Goal: Task Accomplishment & Management: Manage account settings

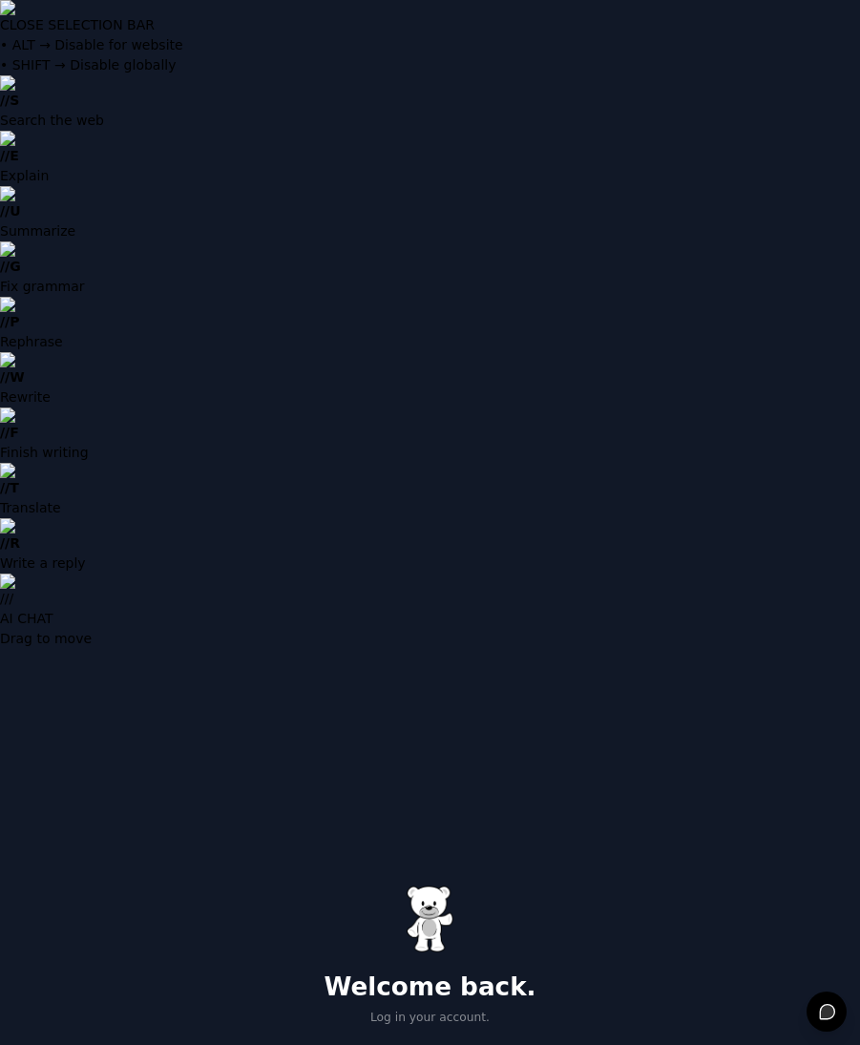
drag, startPoint x: 293, startPoint y: 471, endPoint x: 433, endPoint y: 476, distance: 140.3
type input "**********"
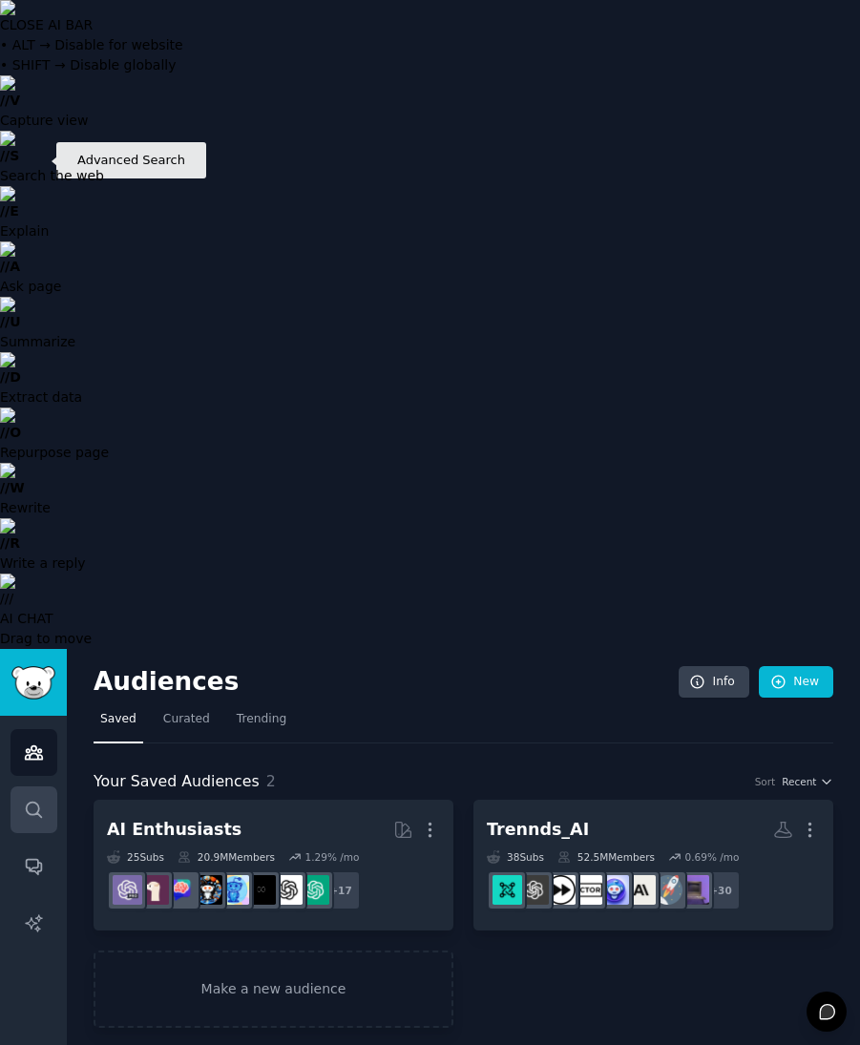
click at [36, 801] on icon "Sidebar" at bounding box center [33, 808] width 15 height 15
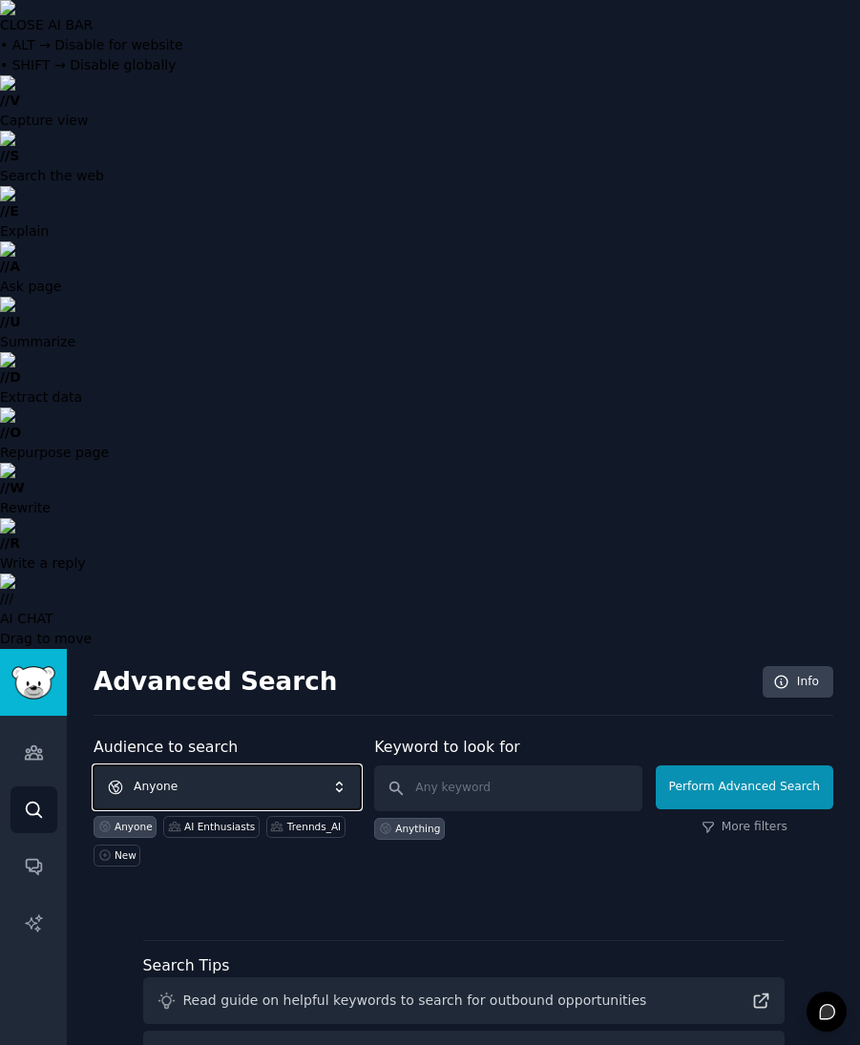
click at [308, 765] on span "Anyone" at bounding box center [227, 787] width 267 height 44
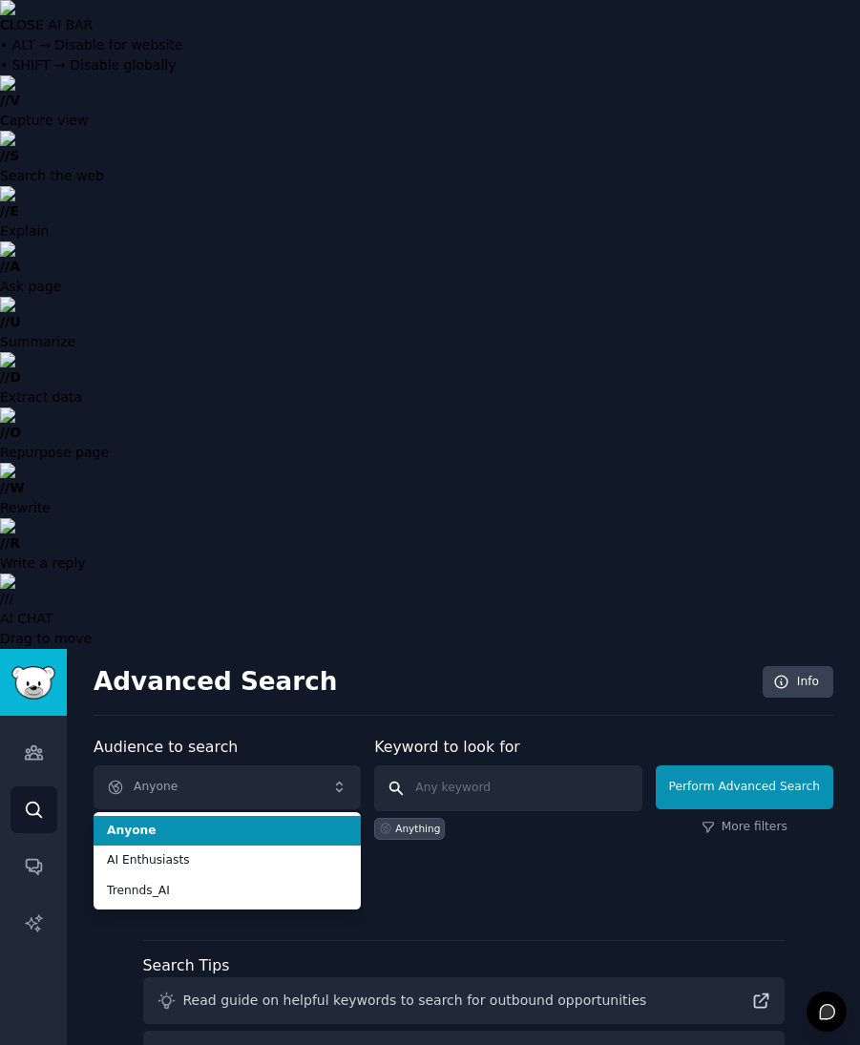
click at [513, 765] on input "text" at bounding box center [507, 788] width 267 height 46
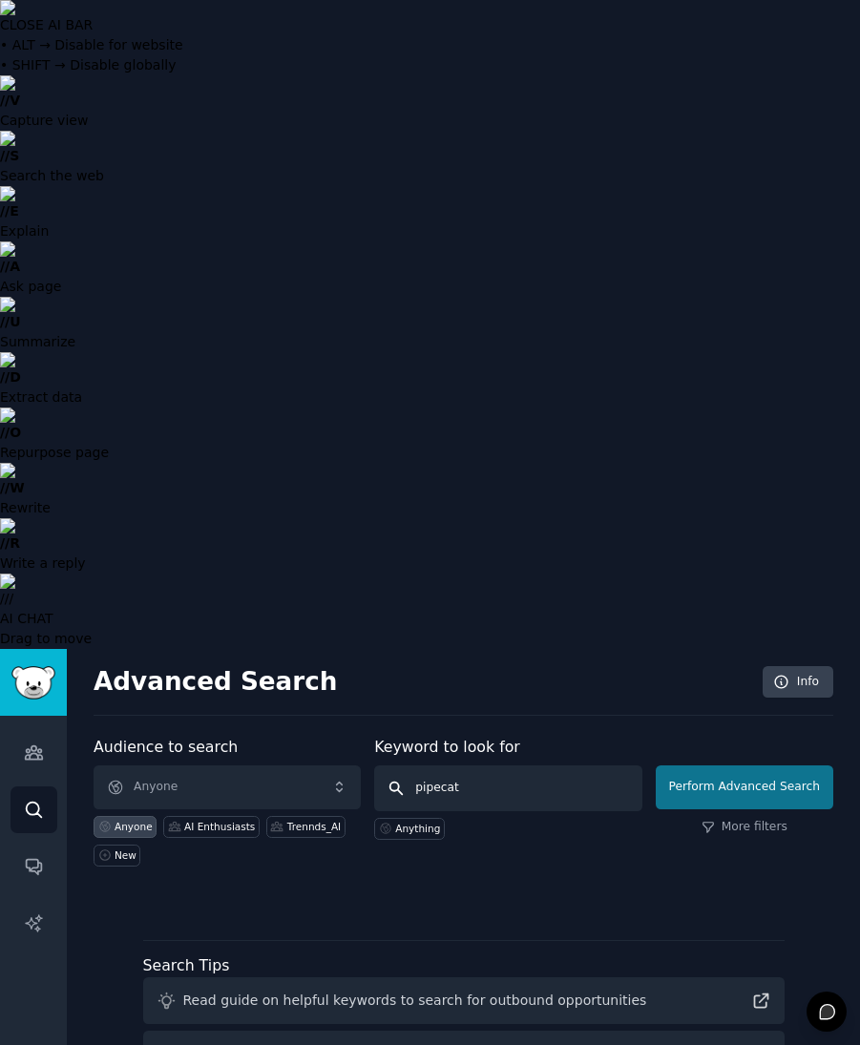
type input "pipecat"
click at [783, 765] on button "Perform Advanced Search" at bounding box center [743, 787] width 177 height 44
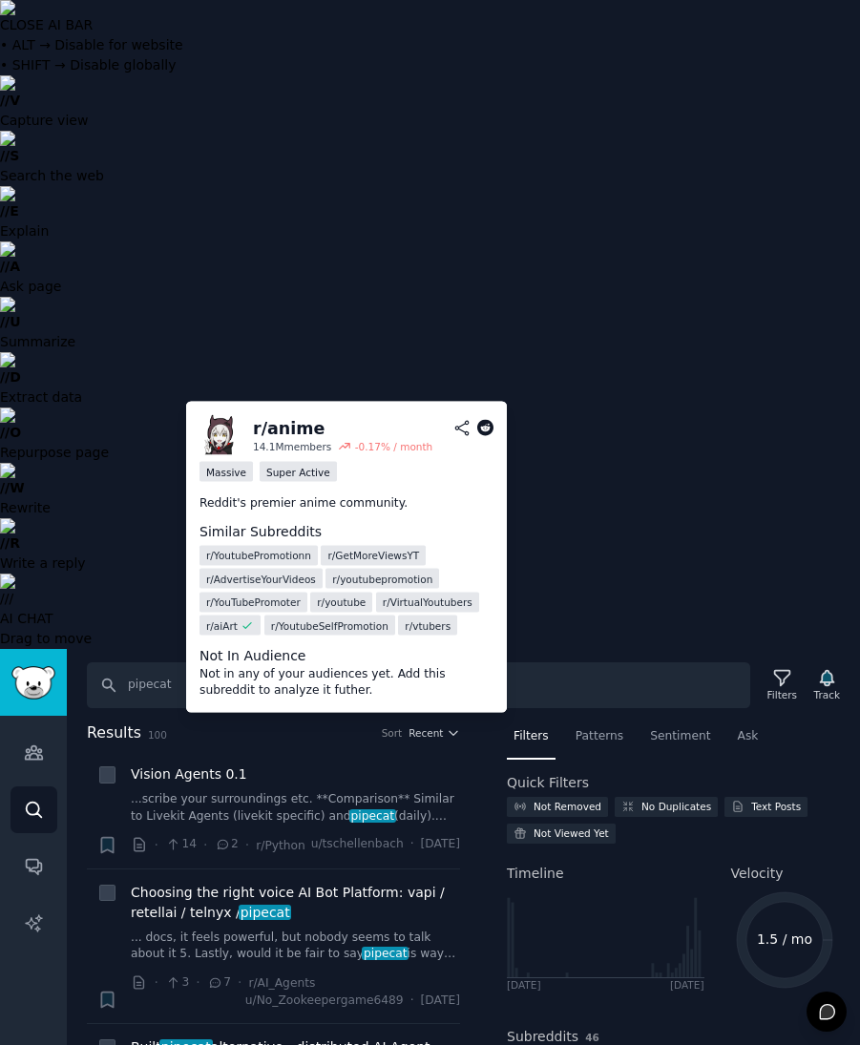
click at [581, 1044] on div at bounding box center [655, 1062] width 297 height 24
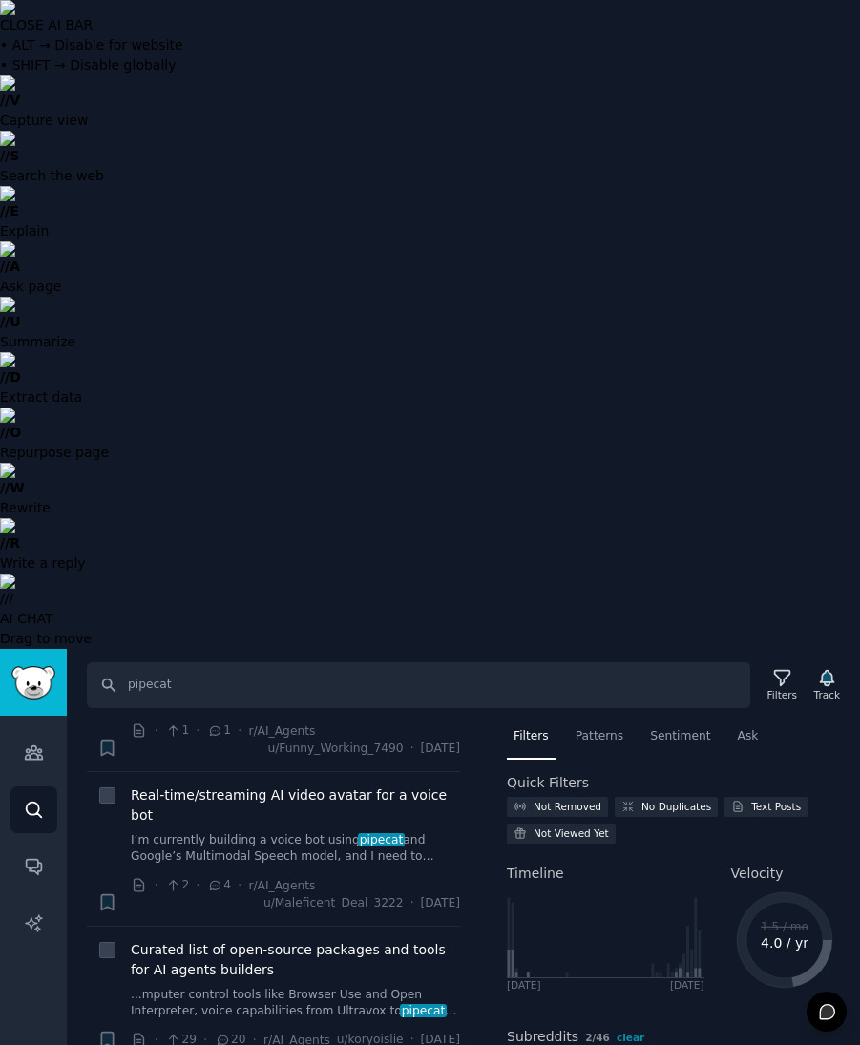
scroll to position [407, 0]
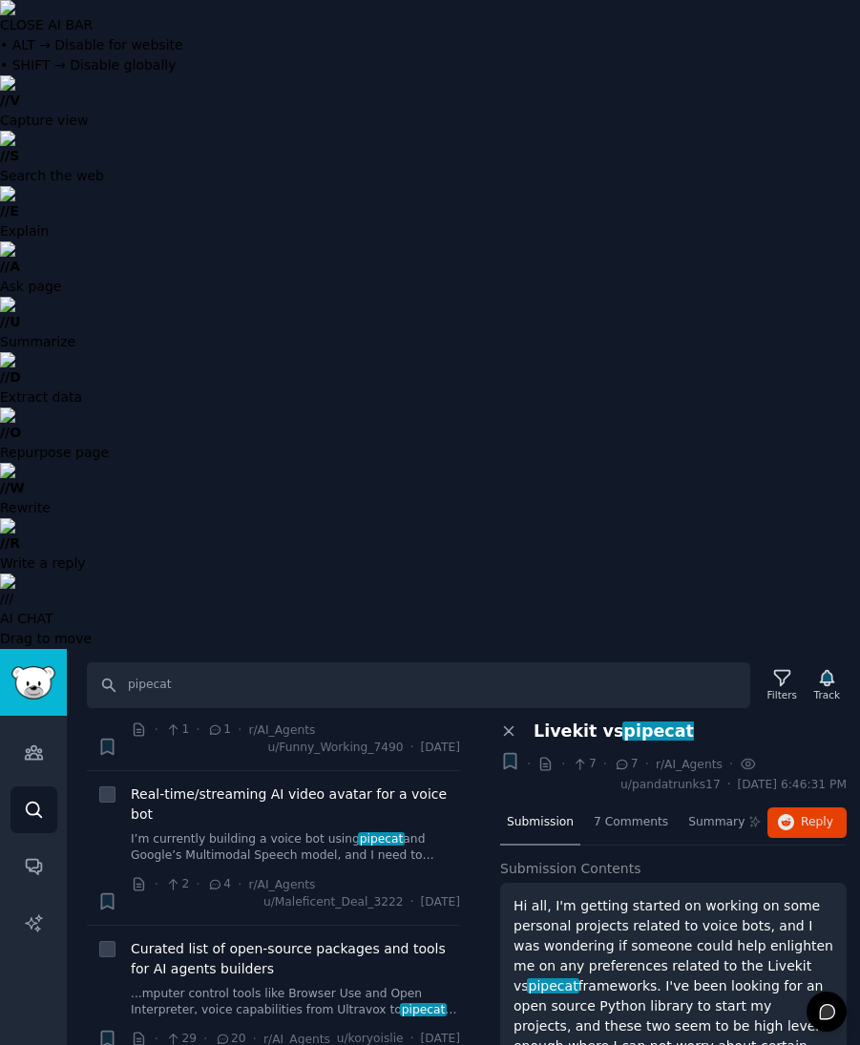
scroll to position [0, 0]
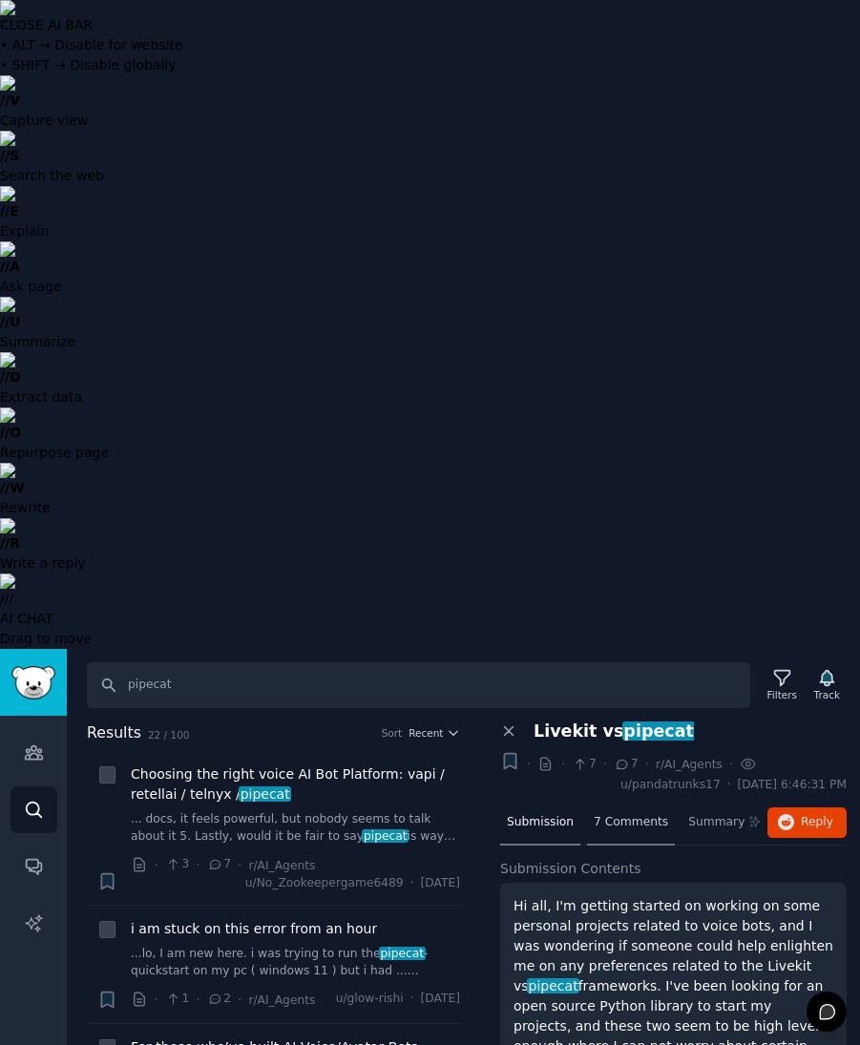
click at [631, 814] on span "7 Comments" at bounding box center [630, 822] width 74 height 17
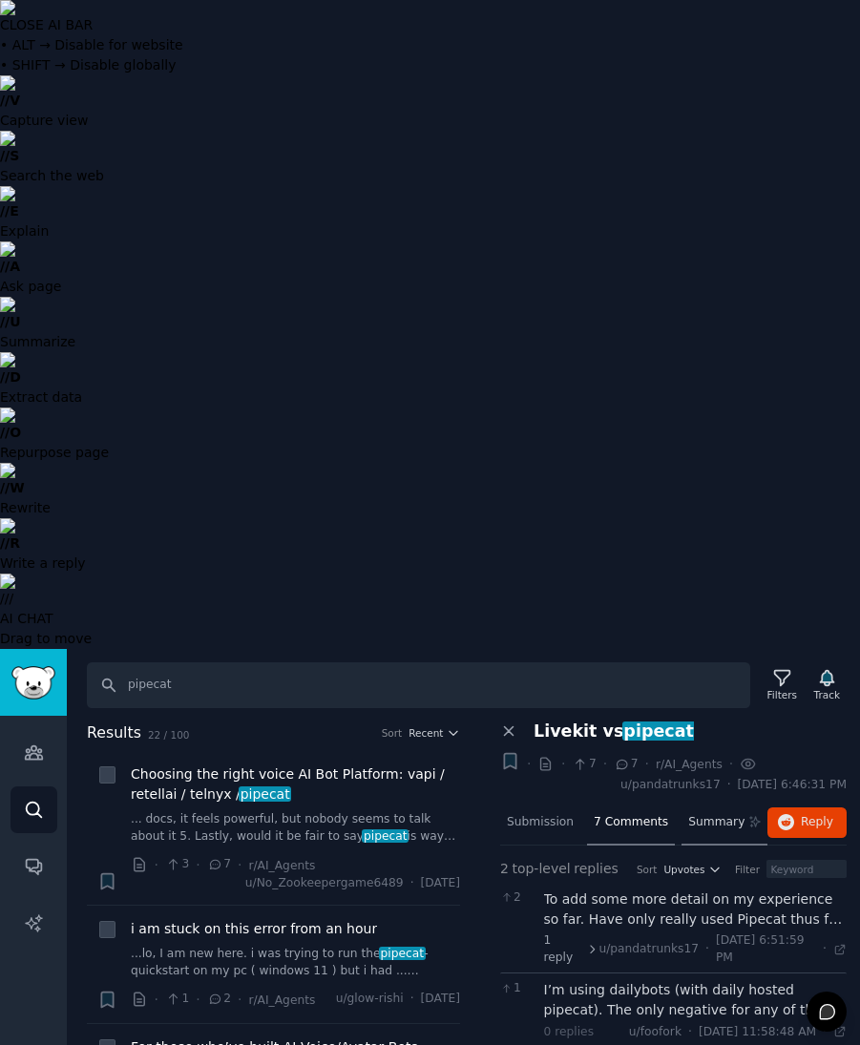
click at [719, 814] on span "Summary" at bounding box center [716, 822] width 56 height 17
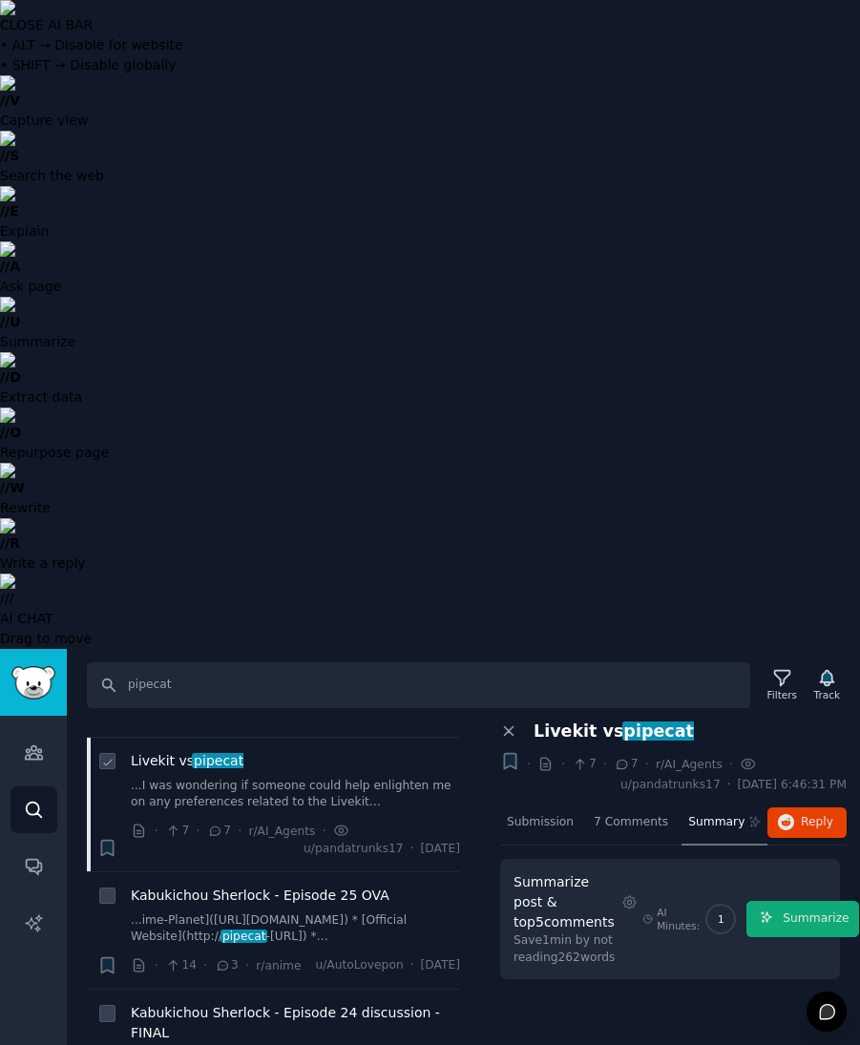
scroll to position [965, 0]
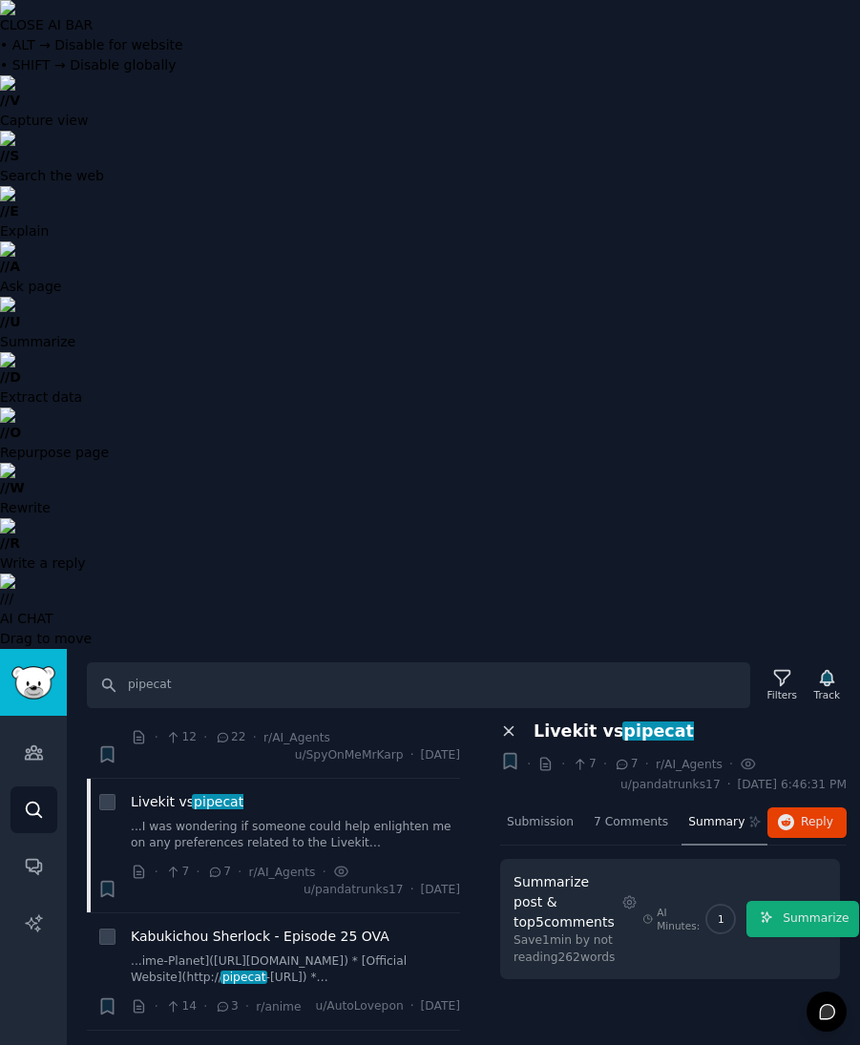
click at [510, 722] on icon at bounding box center [508, 730] width 17 height 17
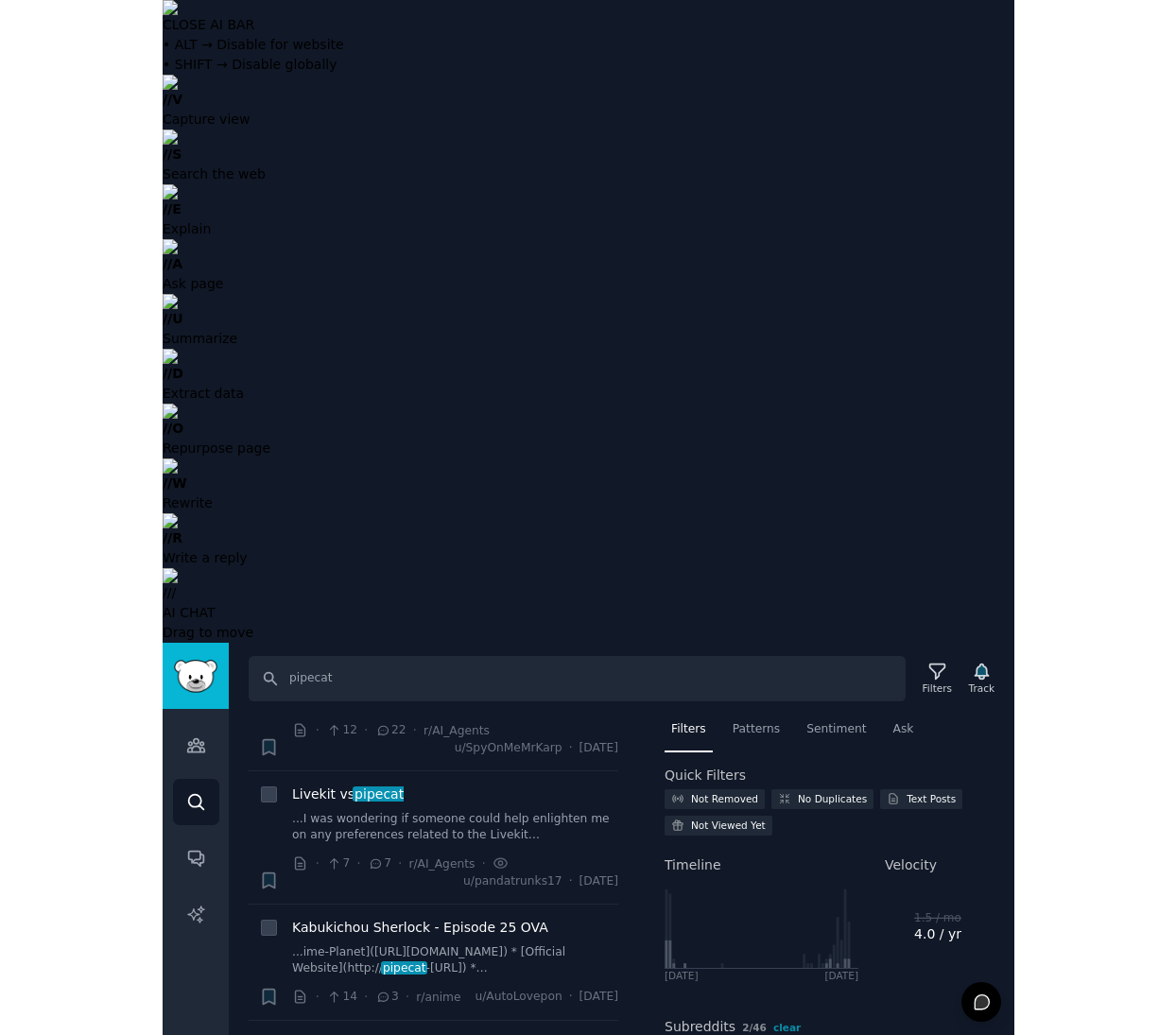
scroll to position [0, 0]
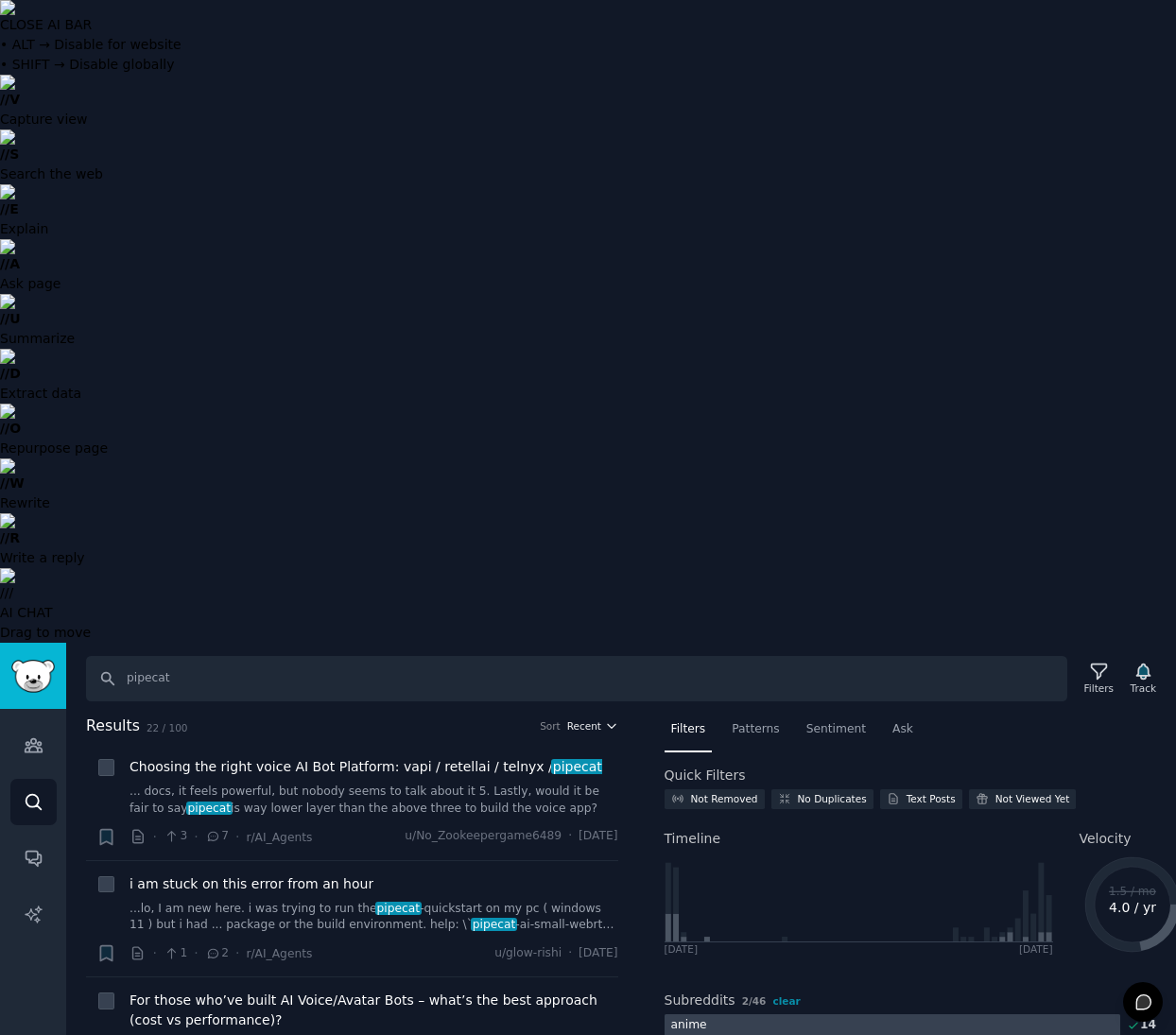
click at [607, 724] on icon "button" at bounding box center [611, 726] width 8 height 4
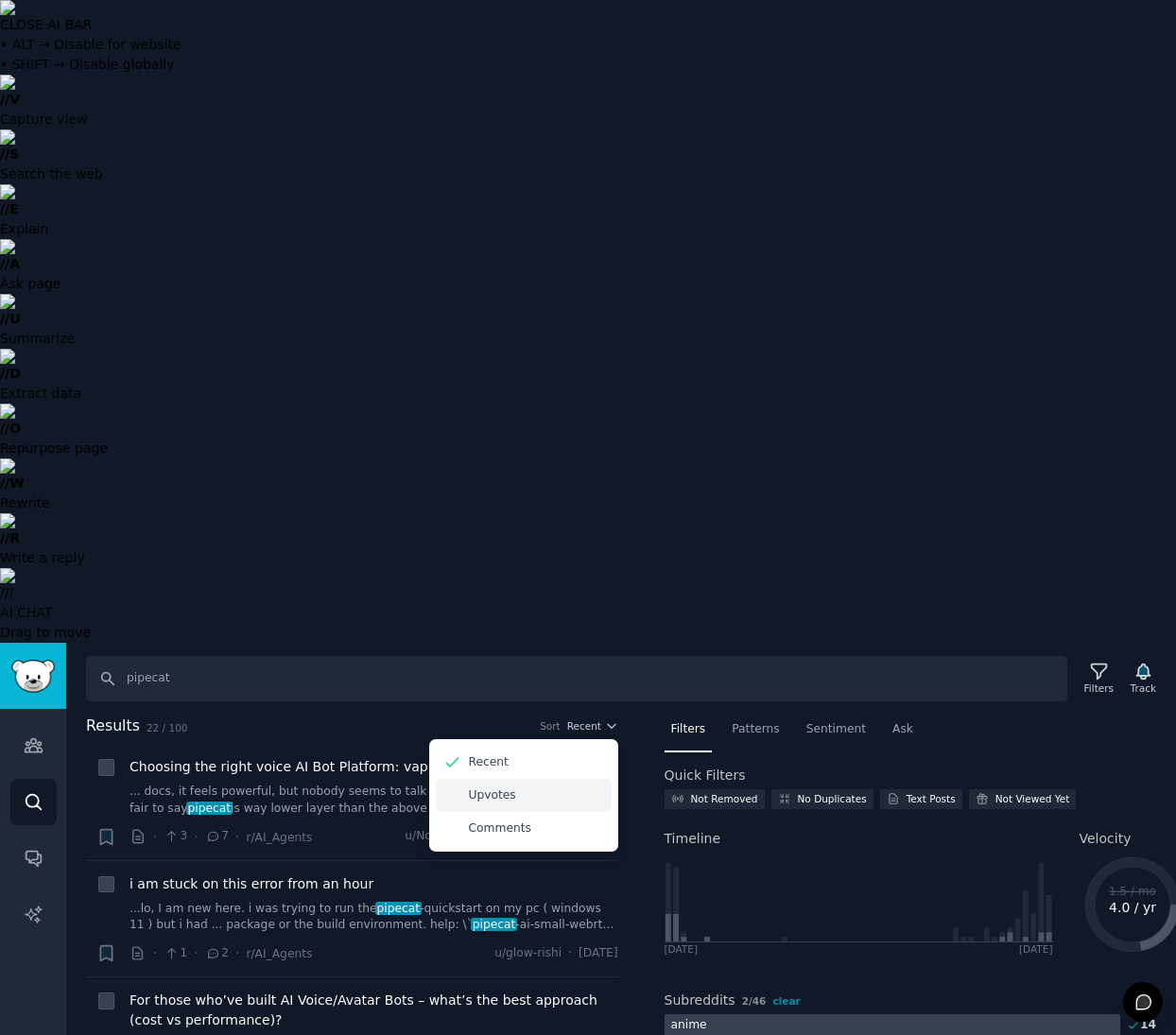
click at [571, 778] on div "Upvotes" at bounding box center [523, 794] width 175 height 33
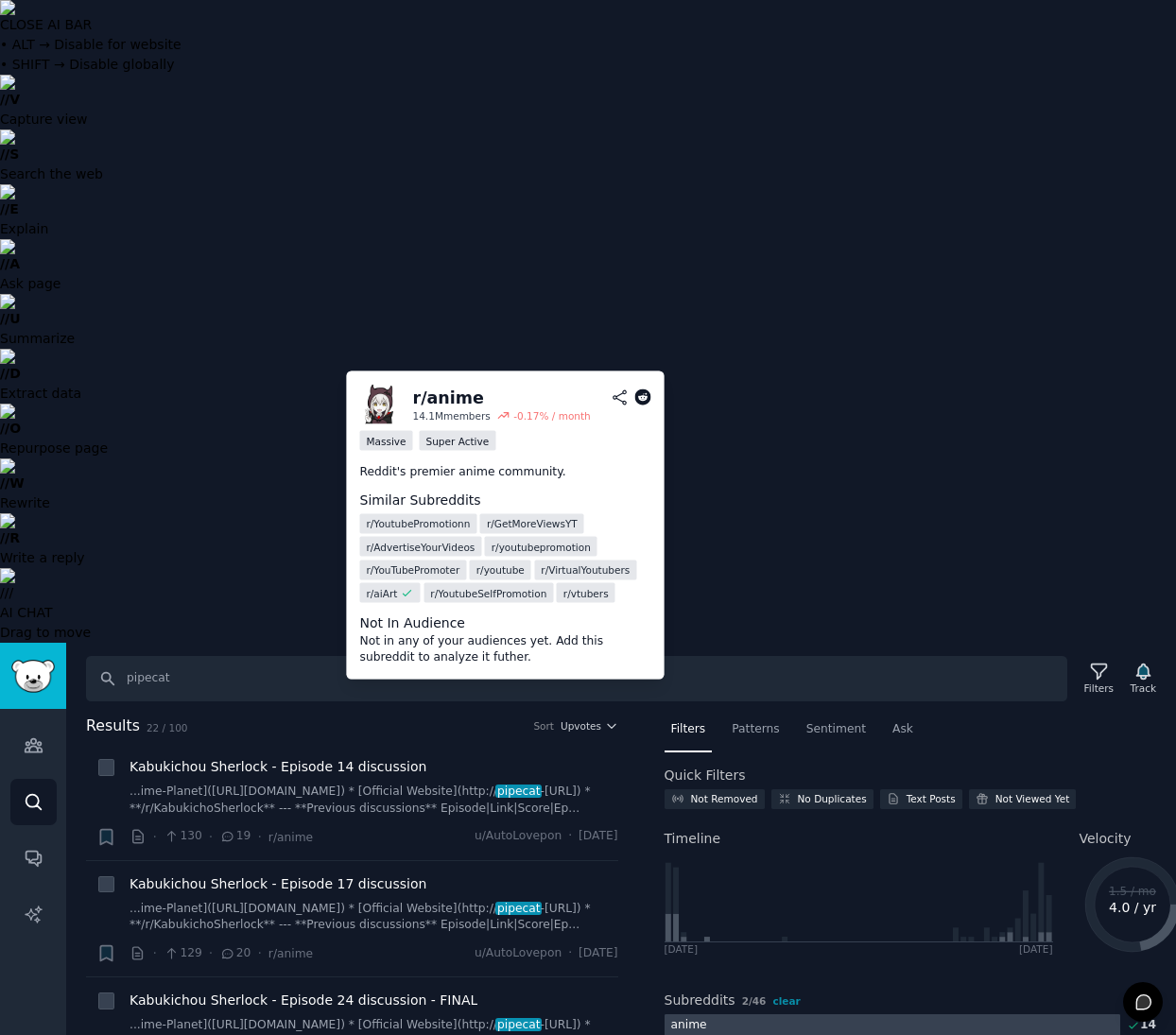
click at [851, 1019] on icon at bounding box center [1132, 1025] width 13 height 13
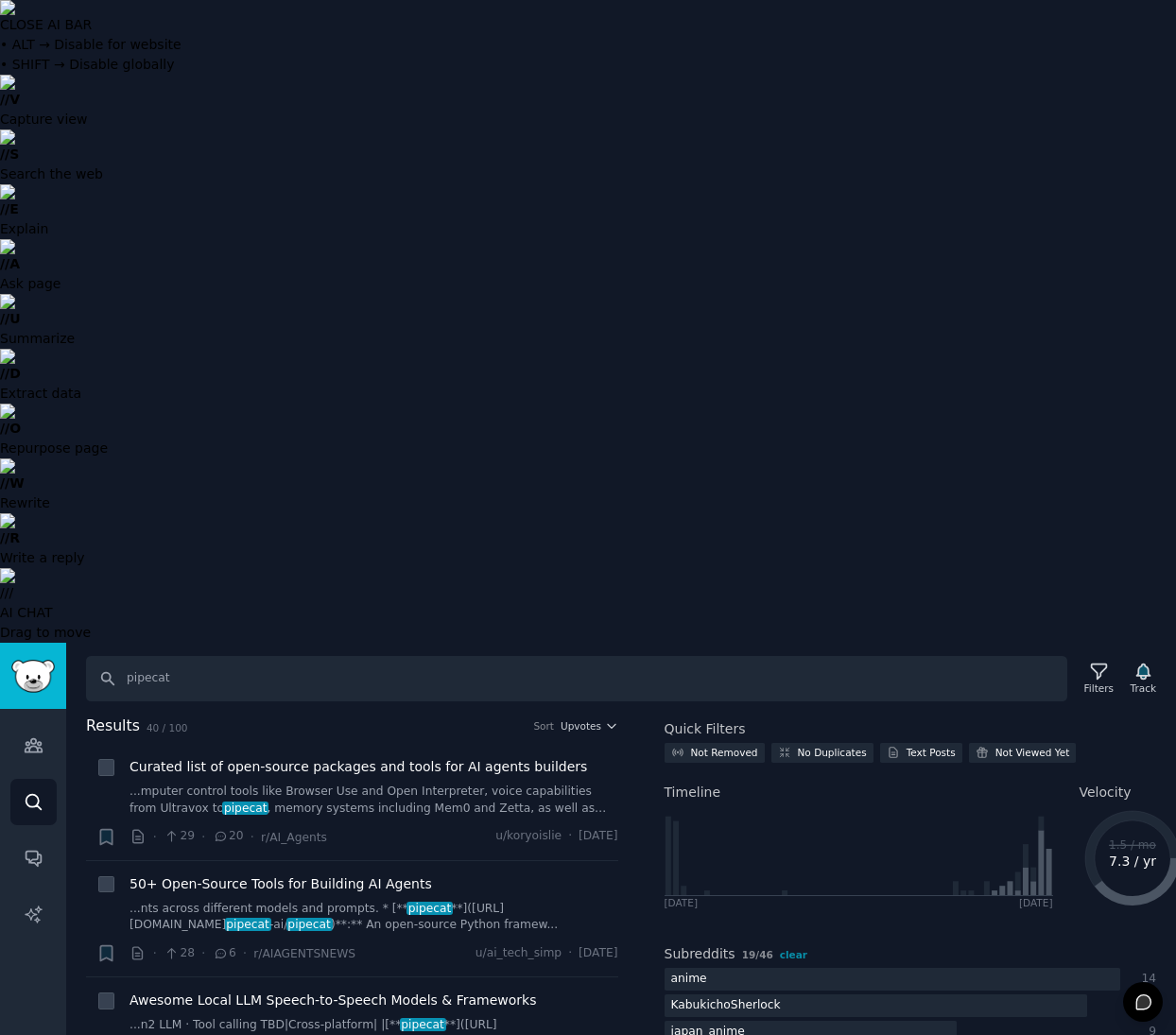
scroll to position [48, 1]
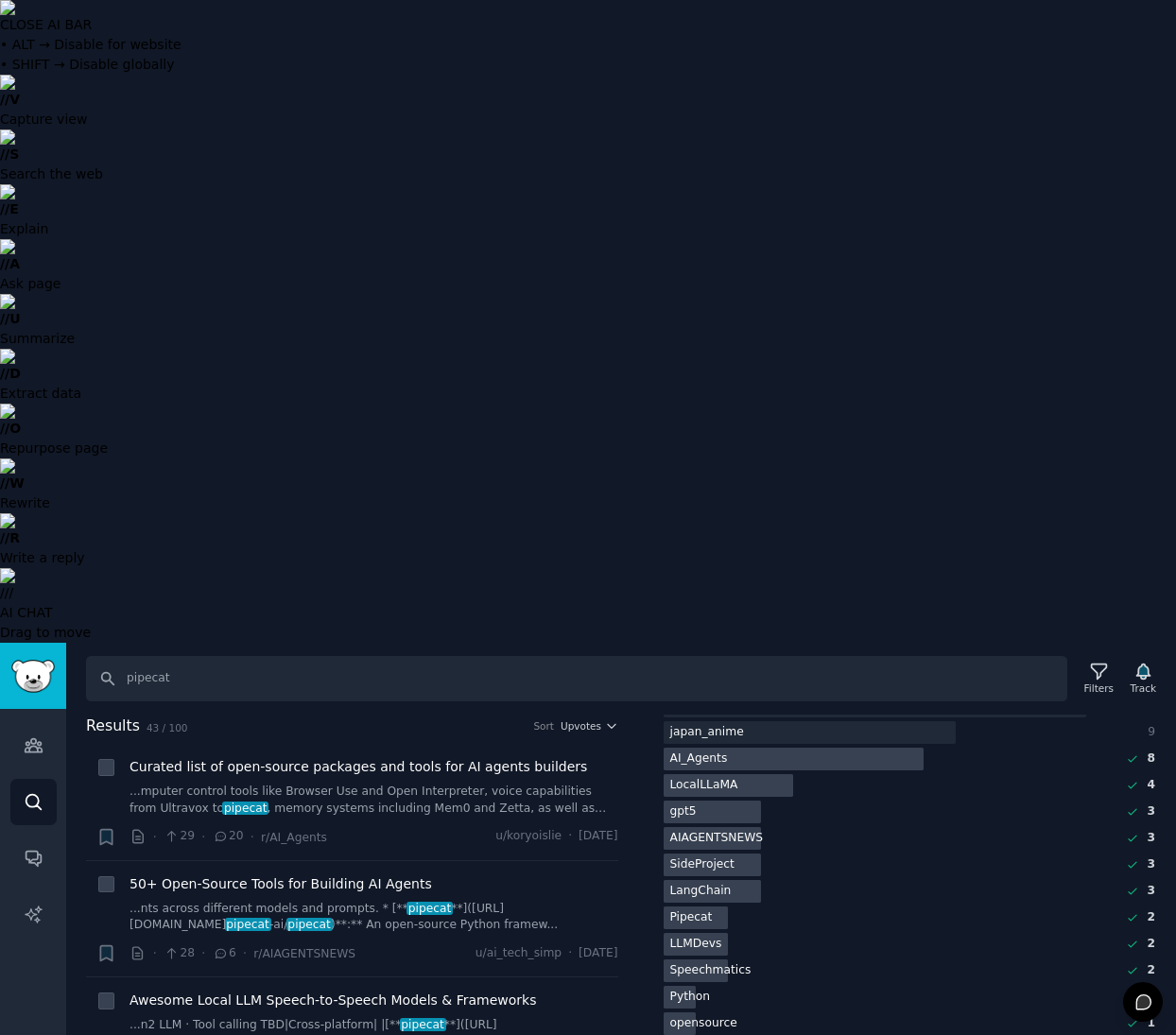
scroll to position [348, 1]
click at [607, 724] on icon "button" at bounding box center [611, 726] width 8 height 4
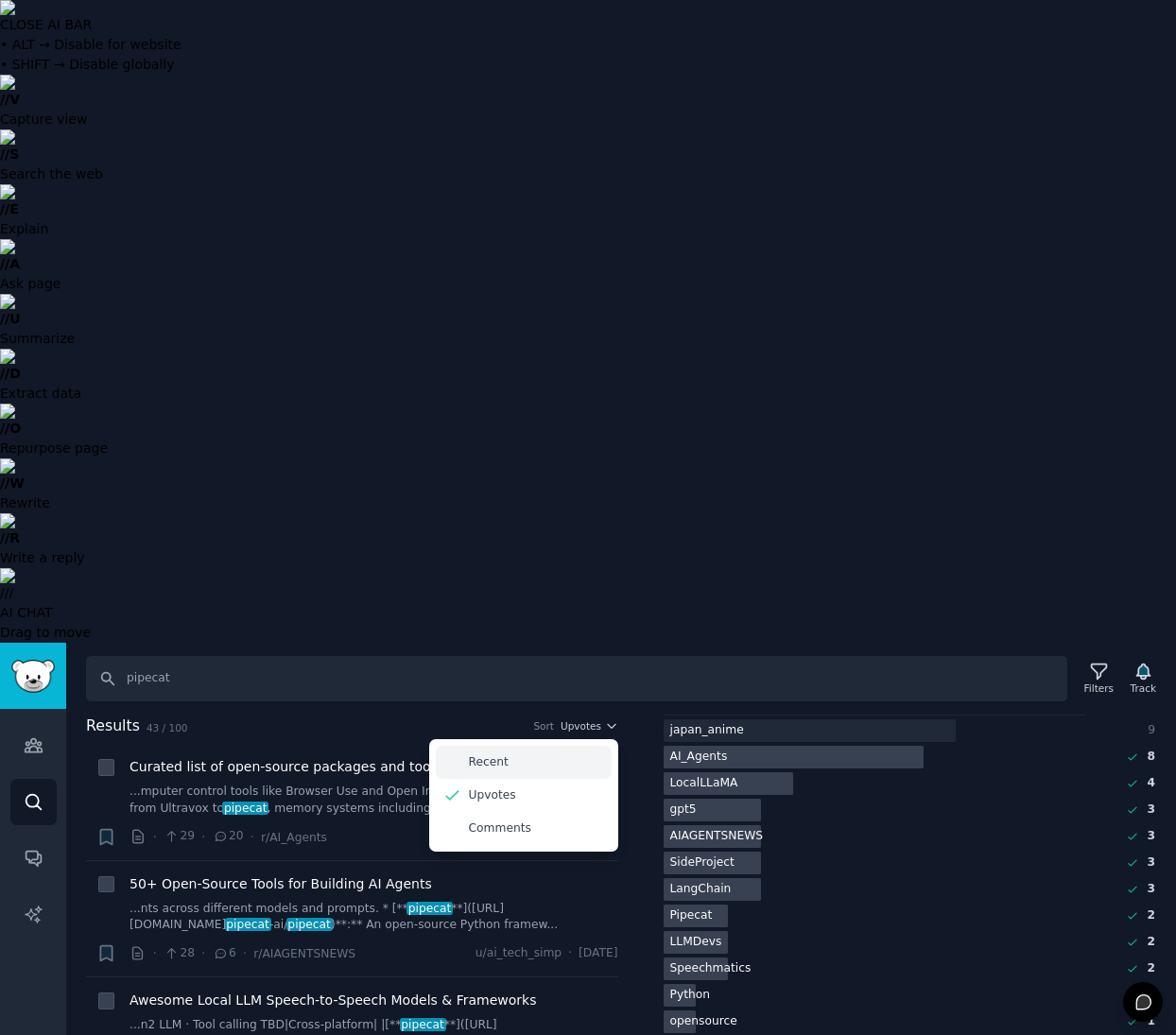
click at [542, 746] on div "Recent" at bounding box center [523, 762] width 175 height 33
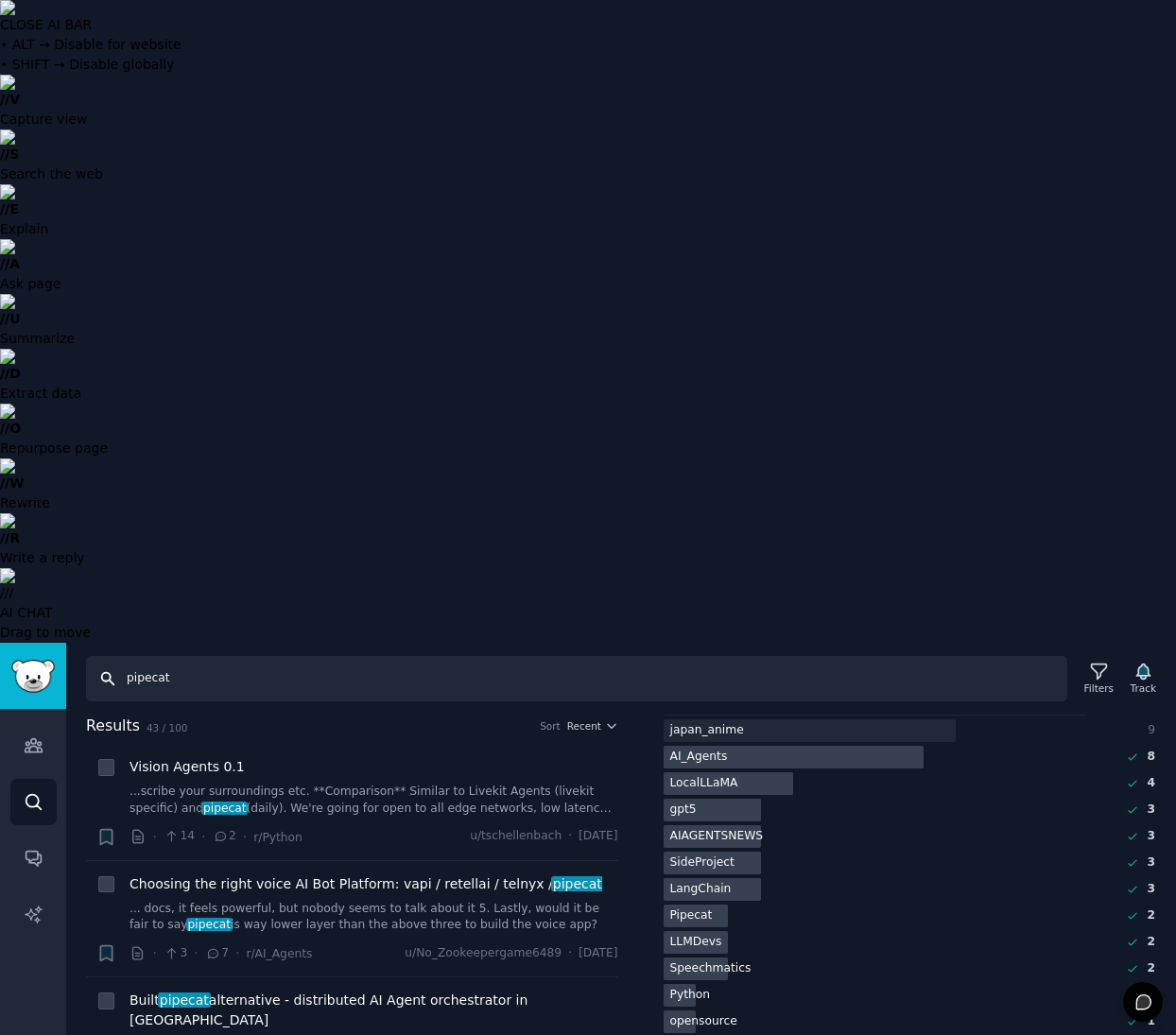
click at [154, 656] on input "pipecat" at bounding box center [577, 678] width 981 height 46
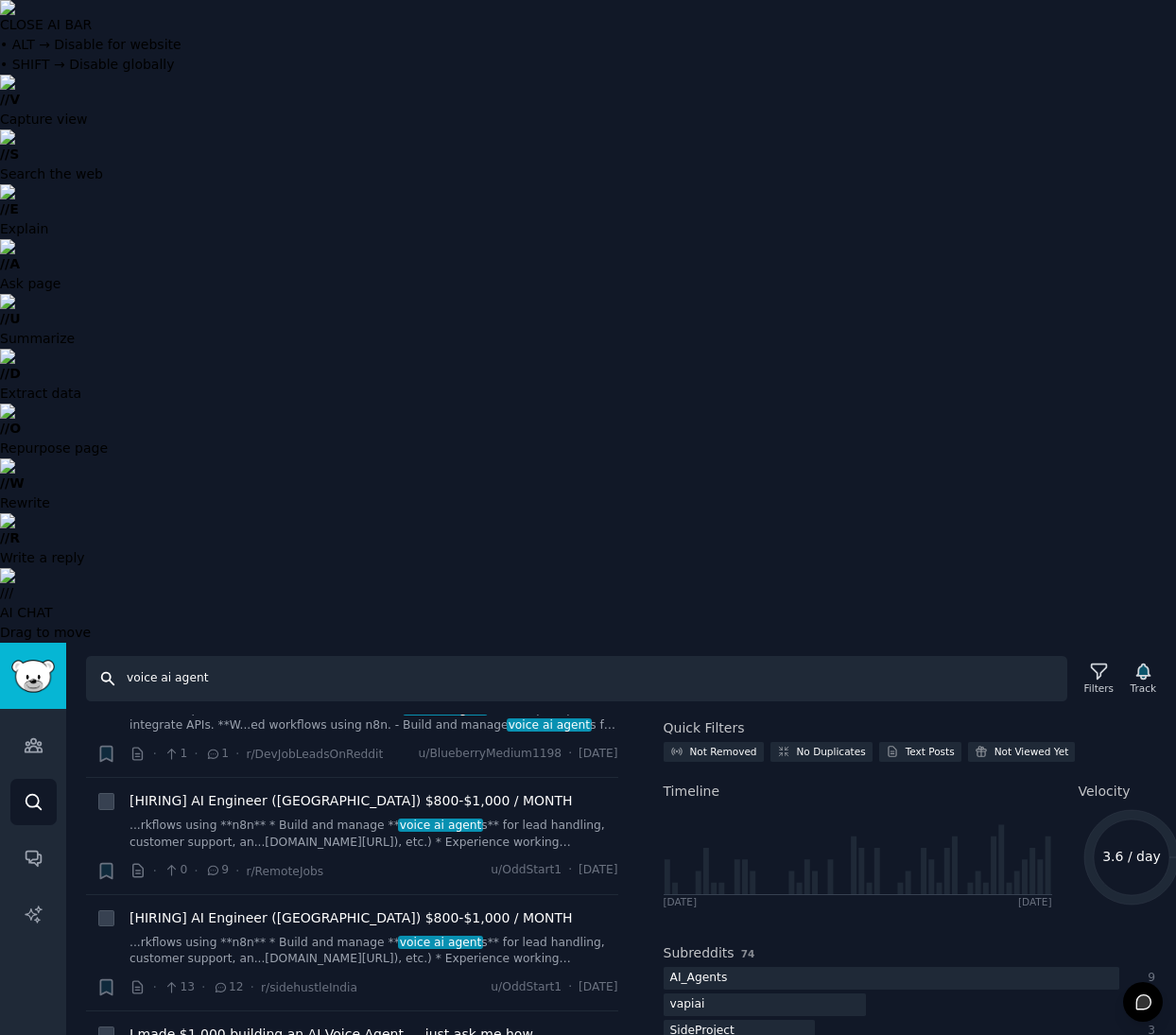
scroll to position [774, 0]
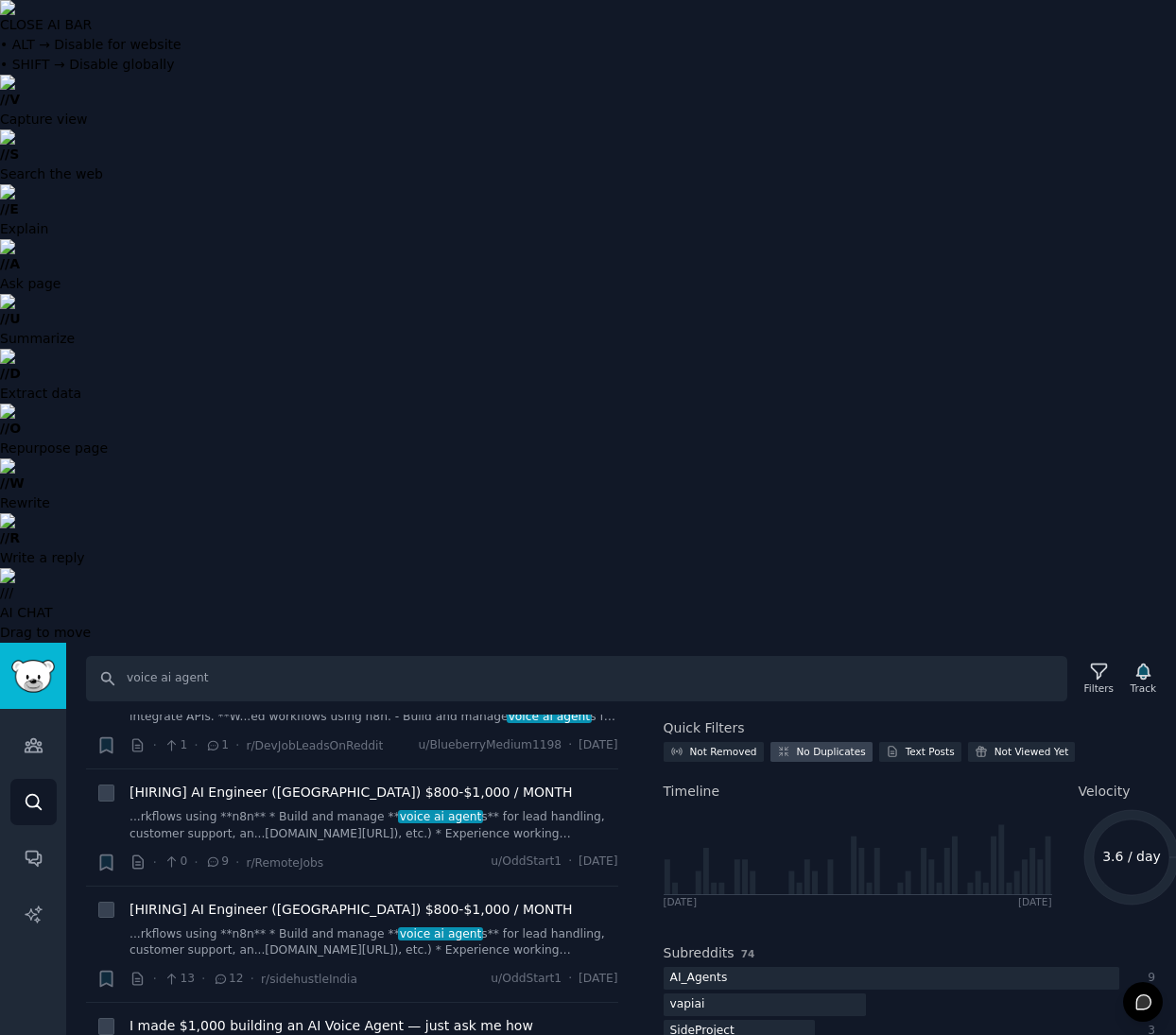
click at [786, 745] on icon at bounding box center [783, 751] width 13 height 13
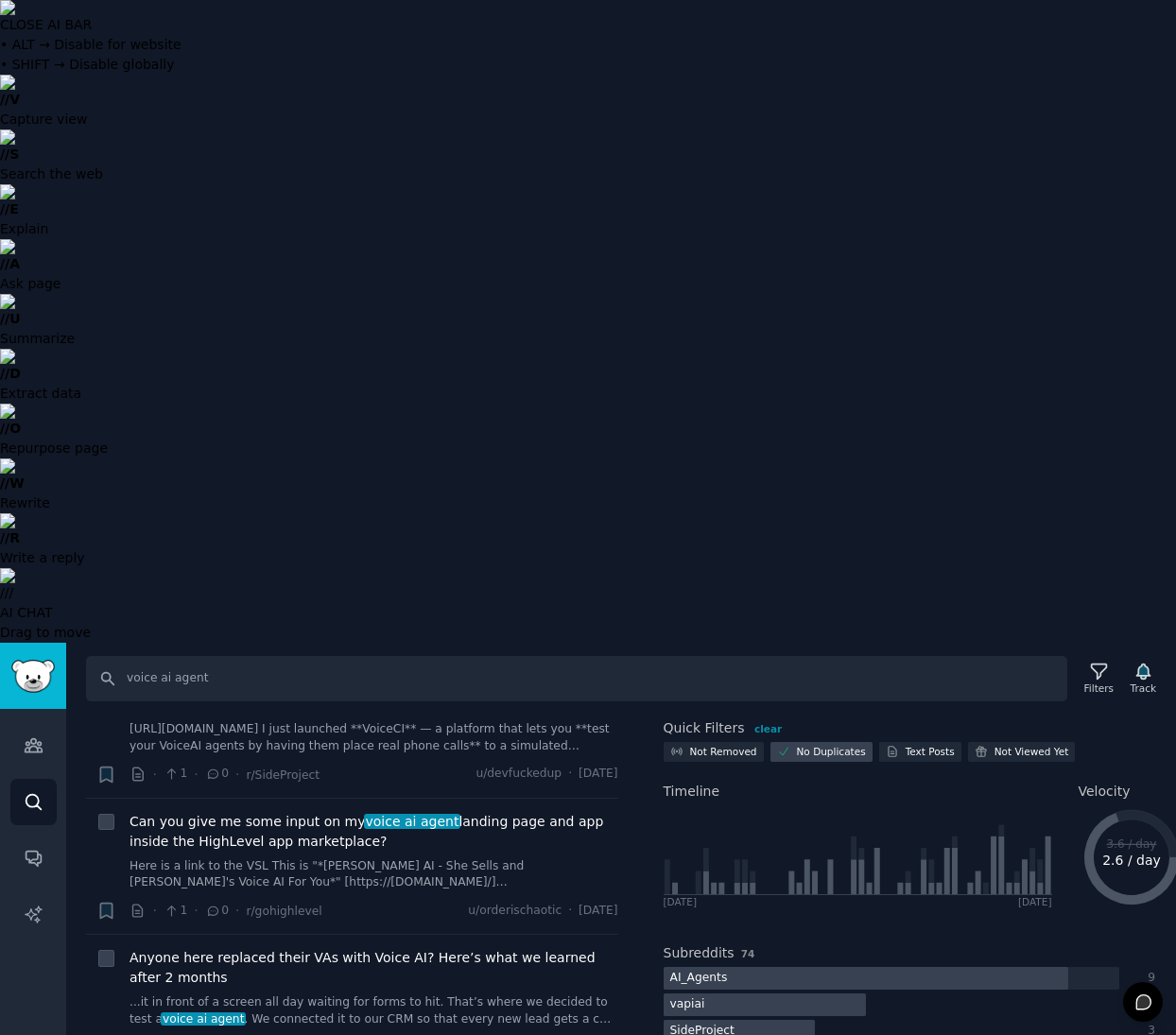
scroll to position [96, 0]
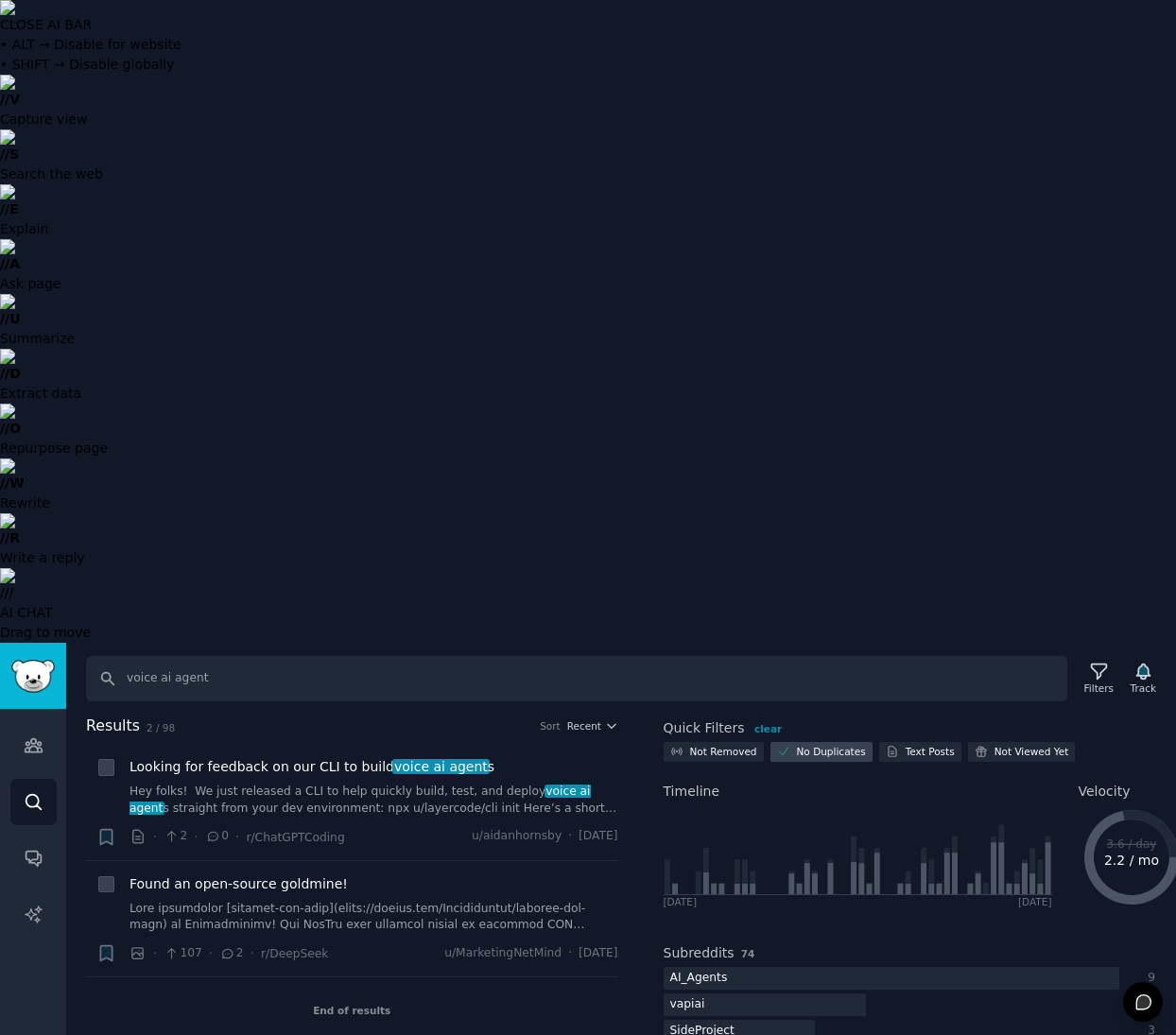
scroll to position [0, 0]
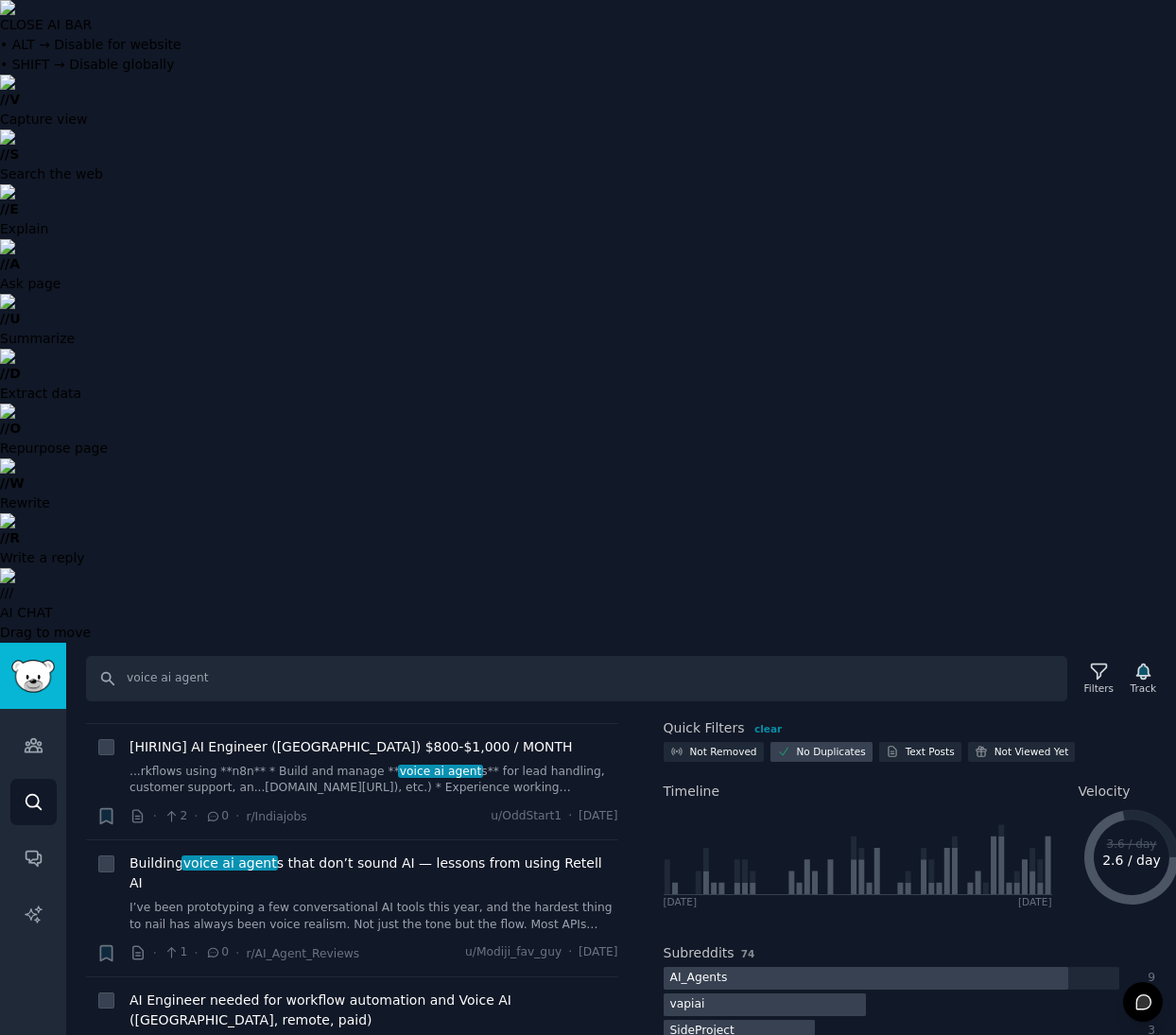
scroll to position [733, 0]
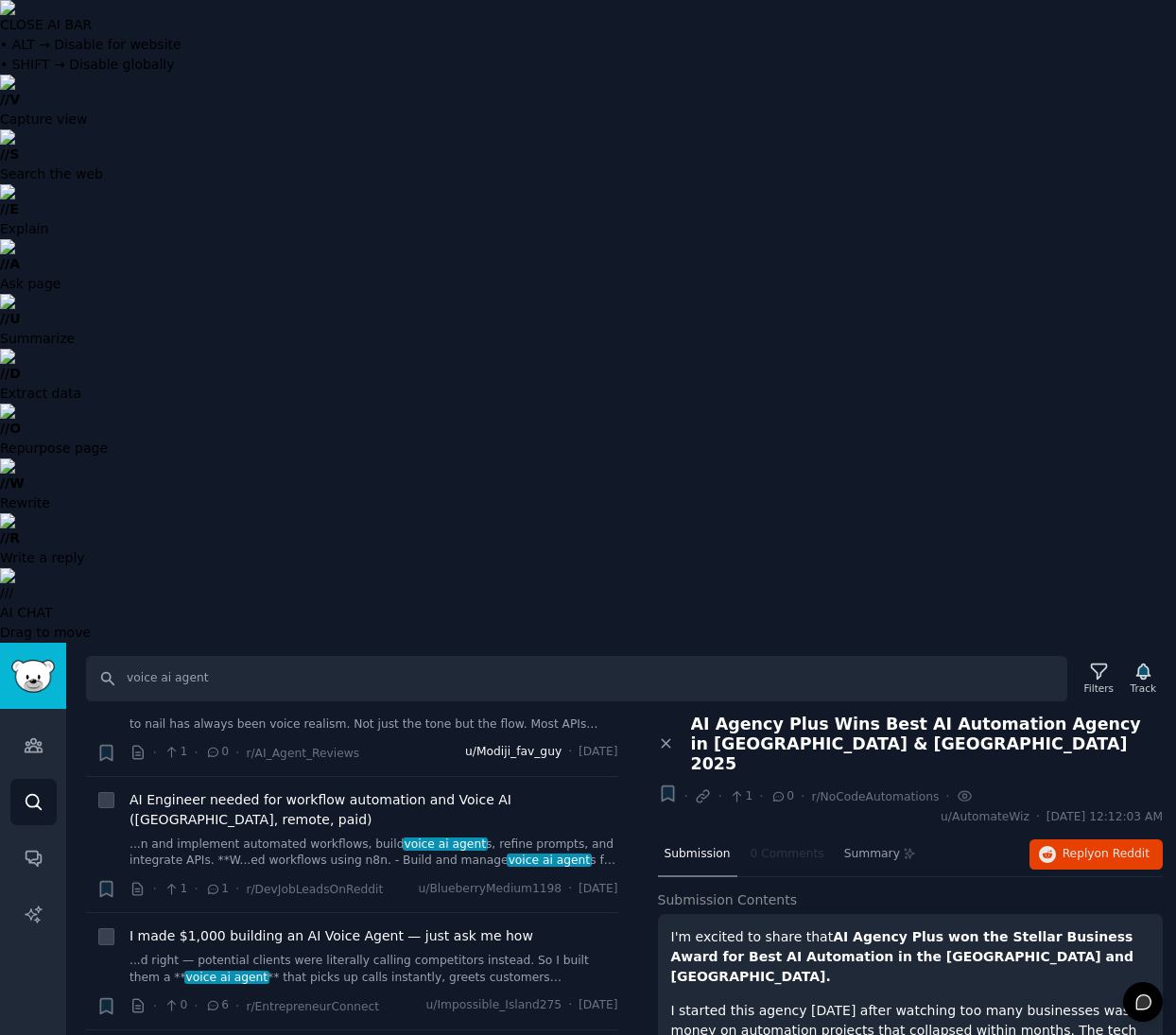
scroll to position [631, 0]
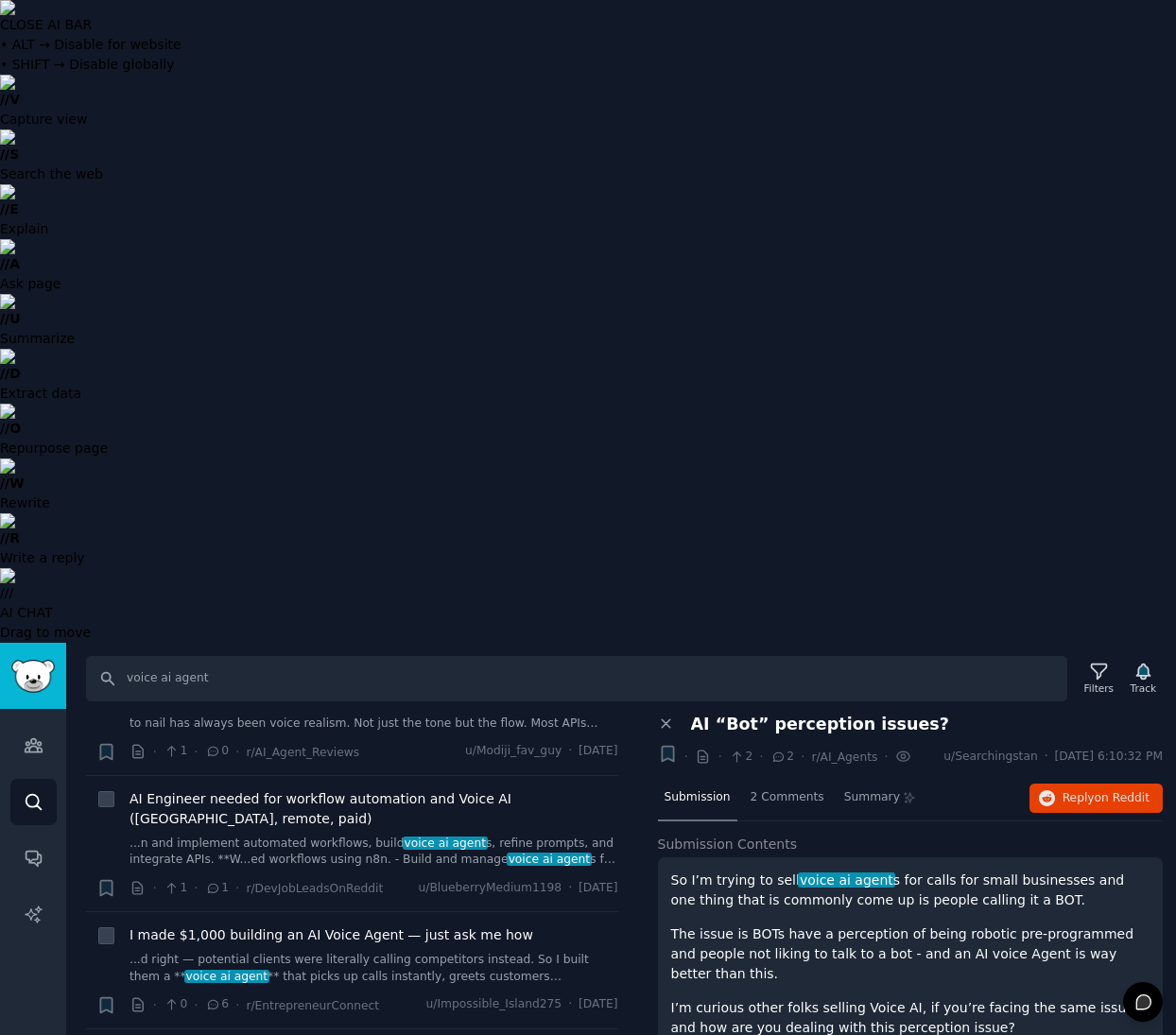
scroll to position [0, 0]
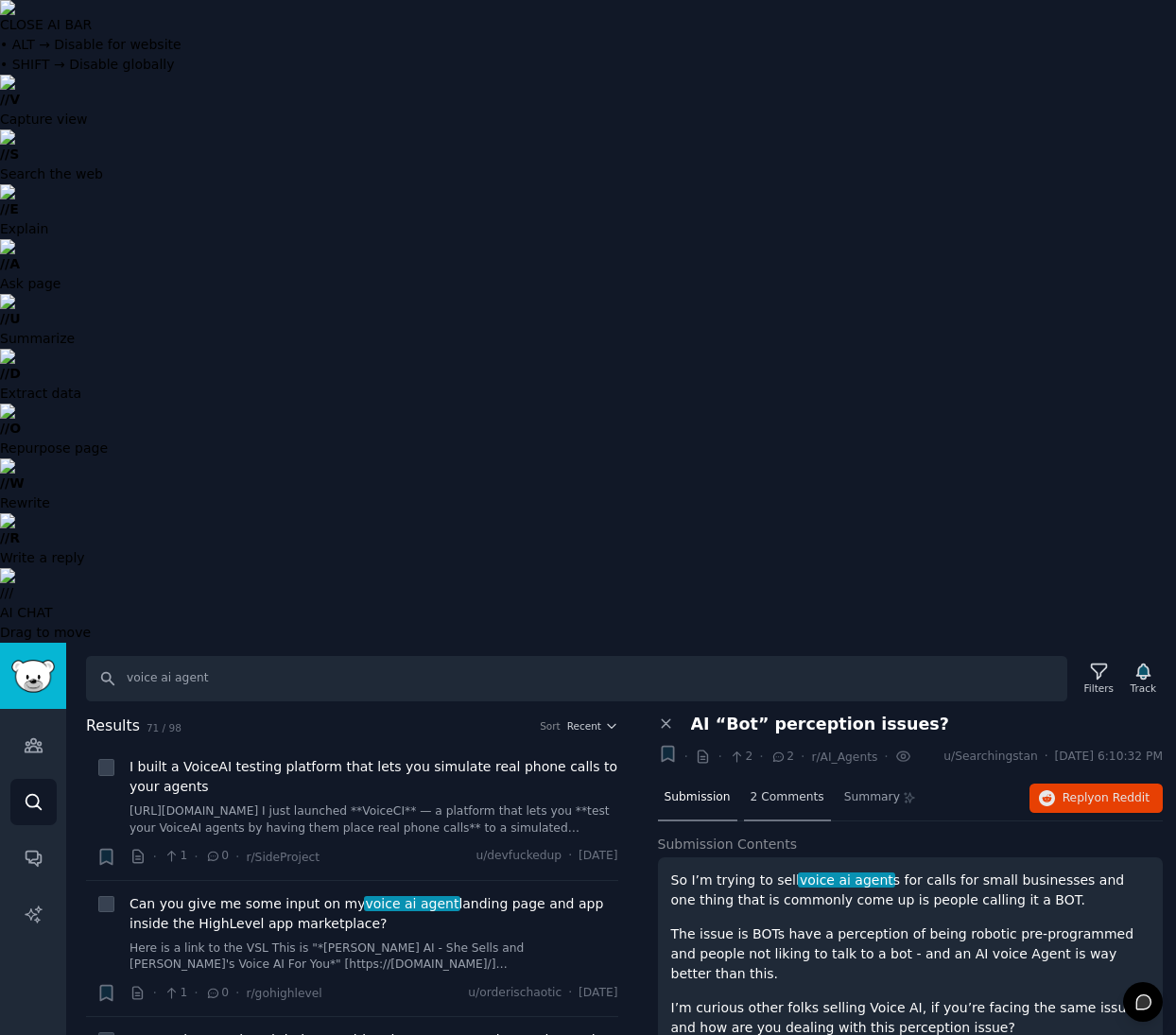
click at [764, 789] on span "2 Comments" at bounding box center [788, 797] width 73 height 17
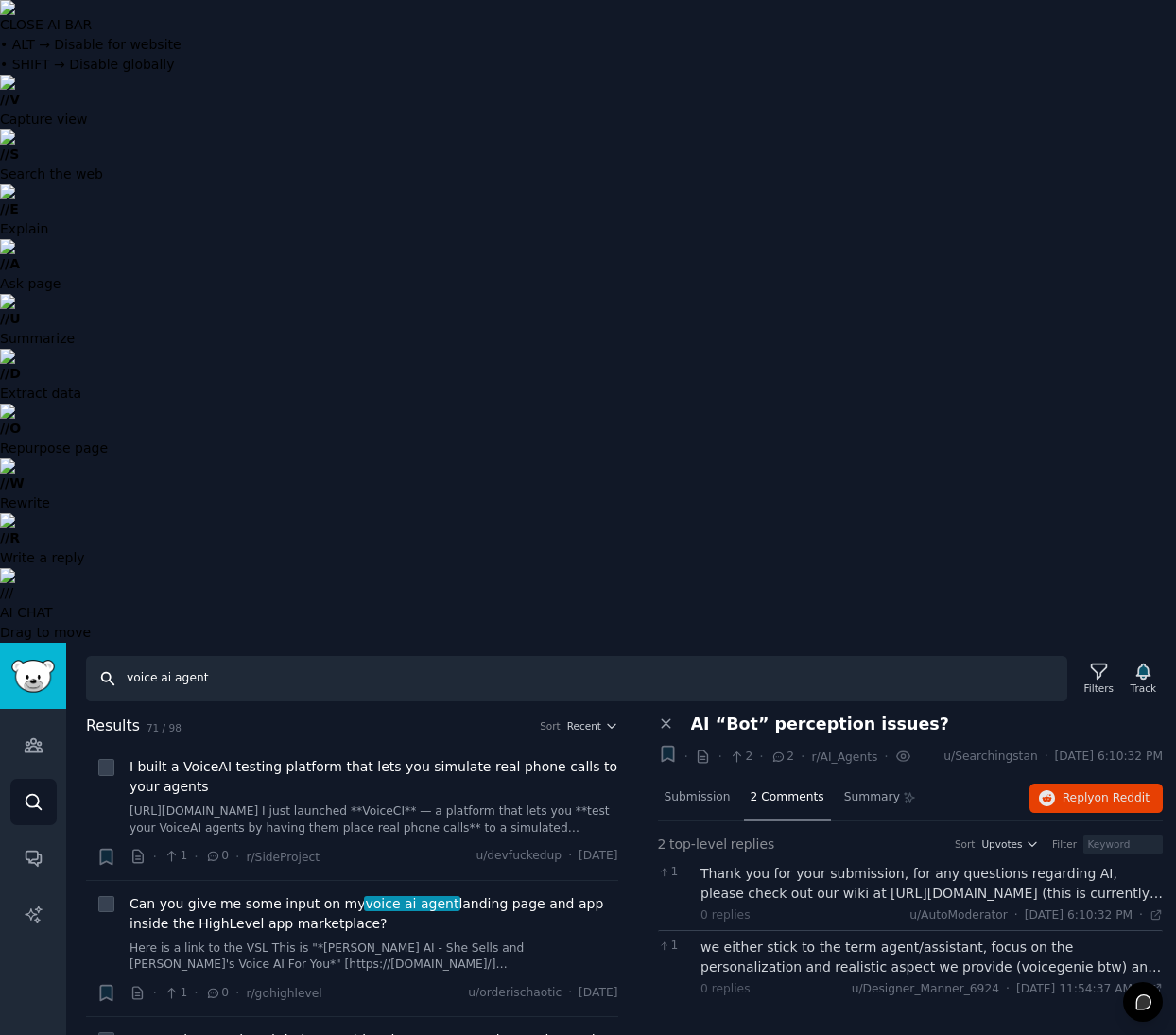
click at [180, 656] on input "voice ai agent" at bounding box center [577, 678] width 981 height 46
type input "voice ai assistant"
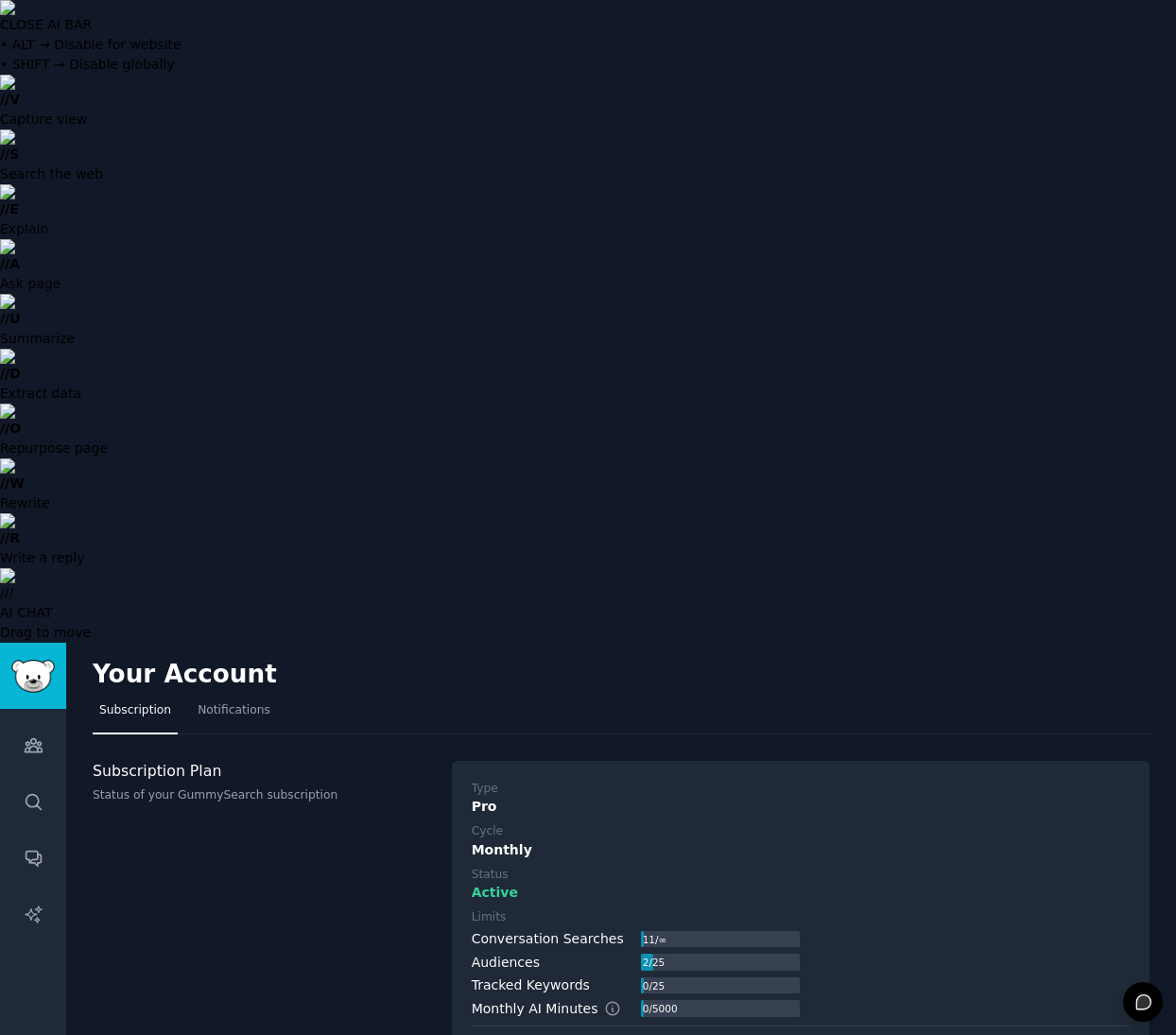
drag, startPoint x: 192, startPoint y: 662, endPoint x: 214, endPoint y: 487, distance: 176.4
click at [620, 1034] on div "Billing Portal" at bounding box center [634, 1054] width 99 height 31
click at [452, 761] on div "Type Pro Cycle Monthly Status Active Limits Conversation Searches 11 / ∞ Audien…" at bounding box center [801, 925] width 697 height 329
click at [750, 1034] on div "Cancel Plan" at bounding box center [742, 1054] width 93 height 31
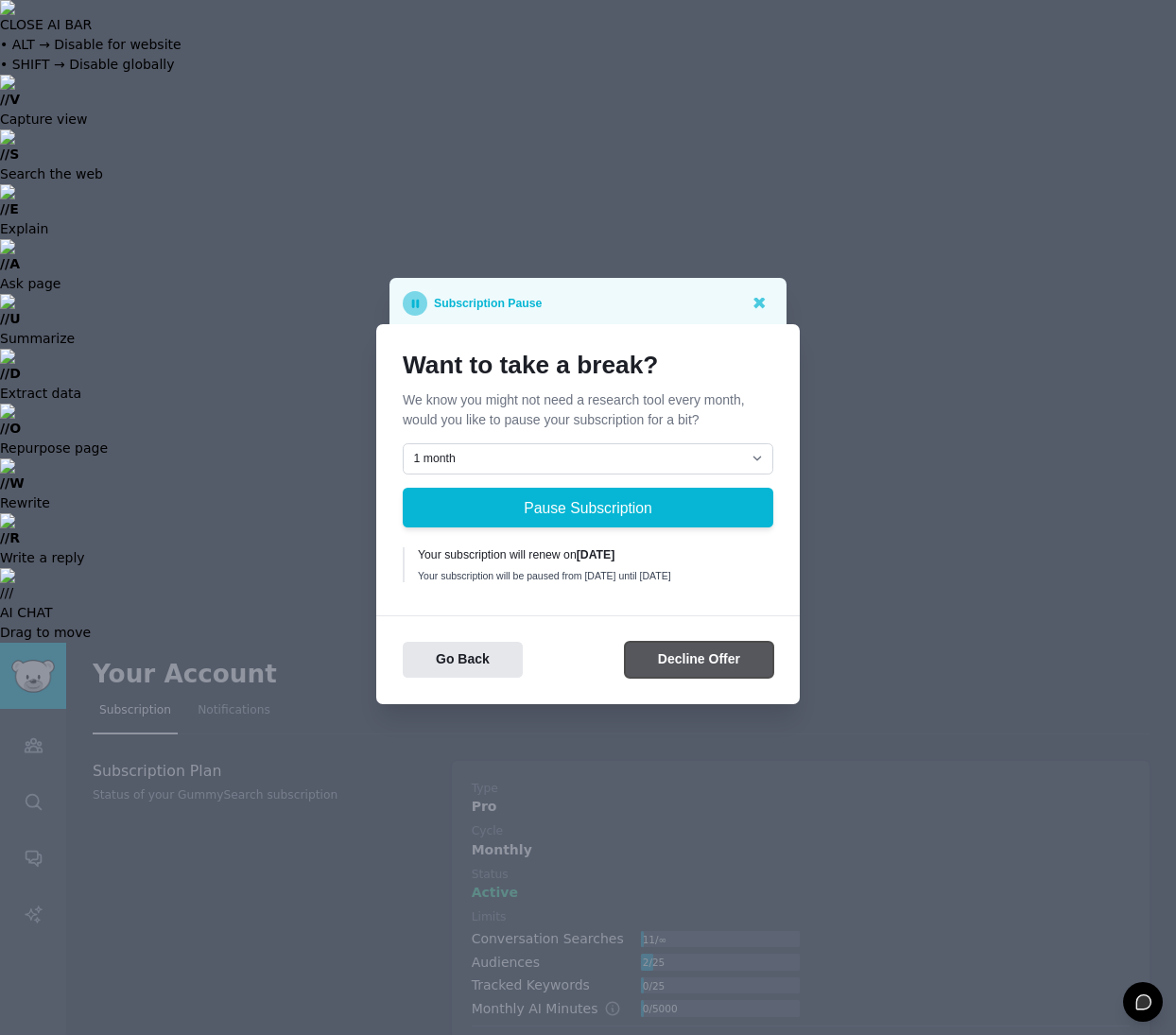
click at [710, 661] on button "Decline Offer" at bounding box center [699, 660] width 149 height 37
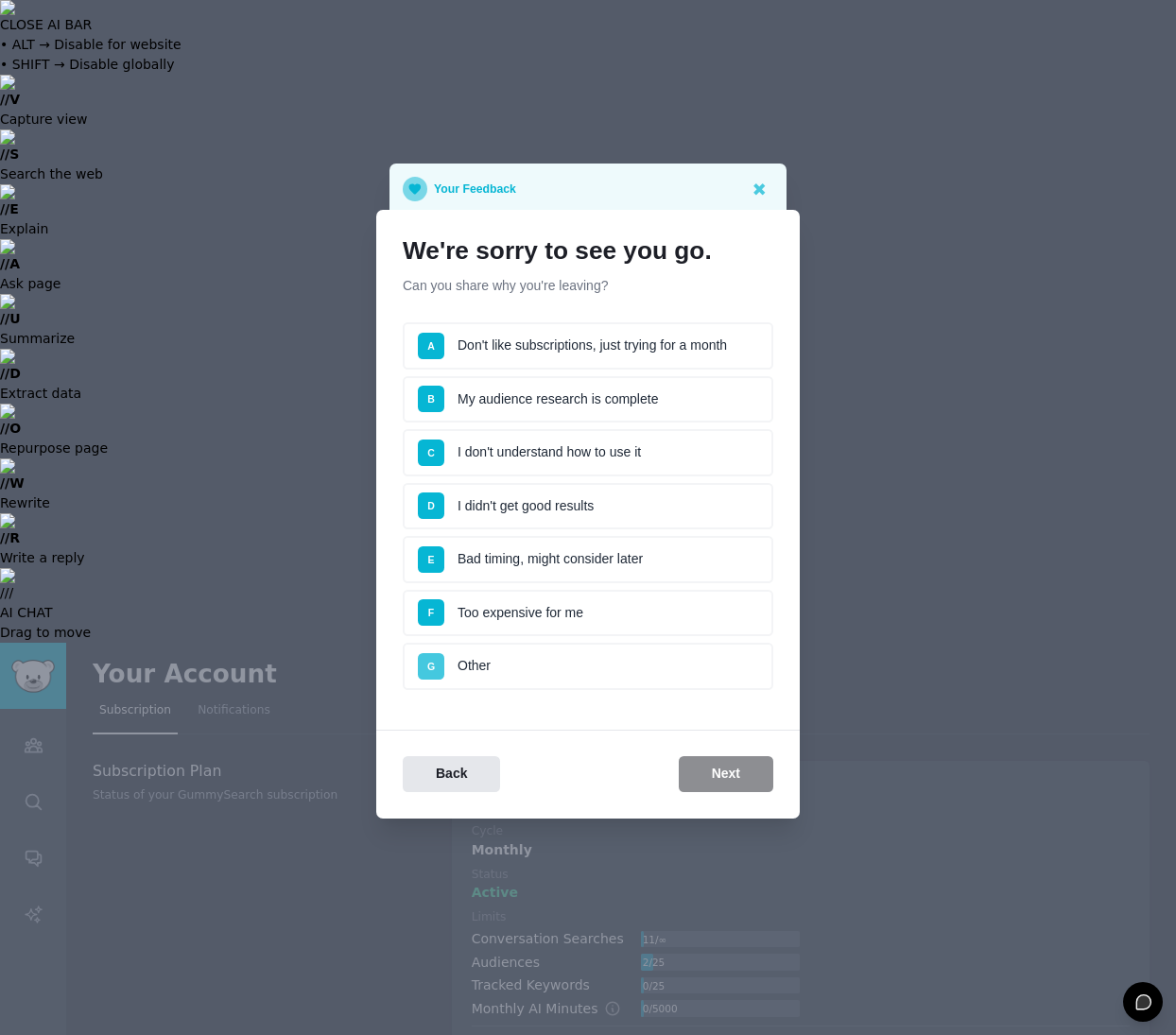
click at [438, 670] on span "G" at bounding box center [431, 666] width 27 height 27
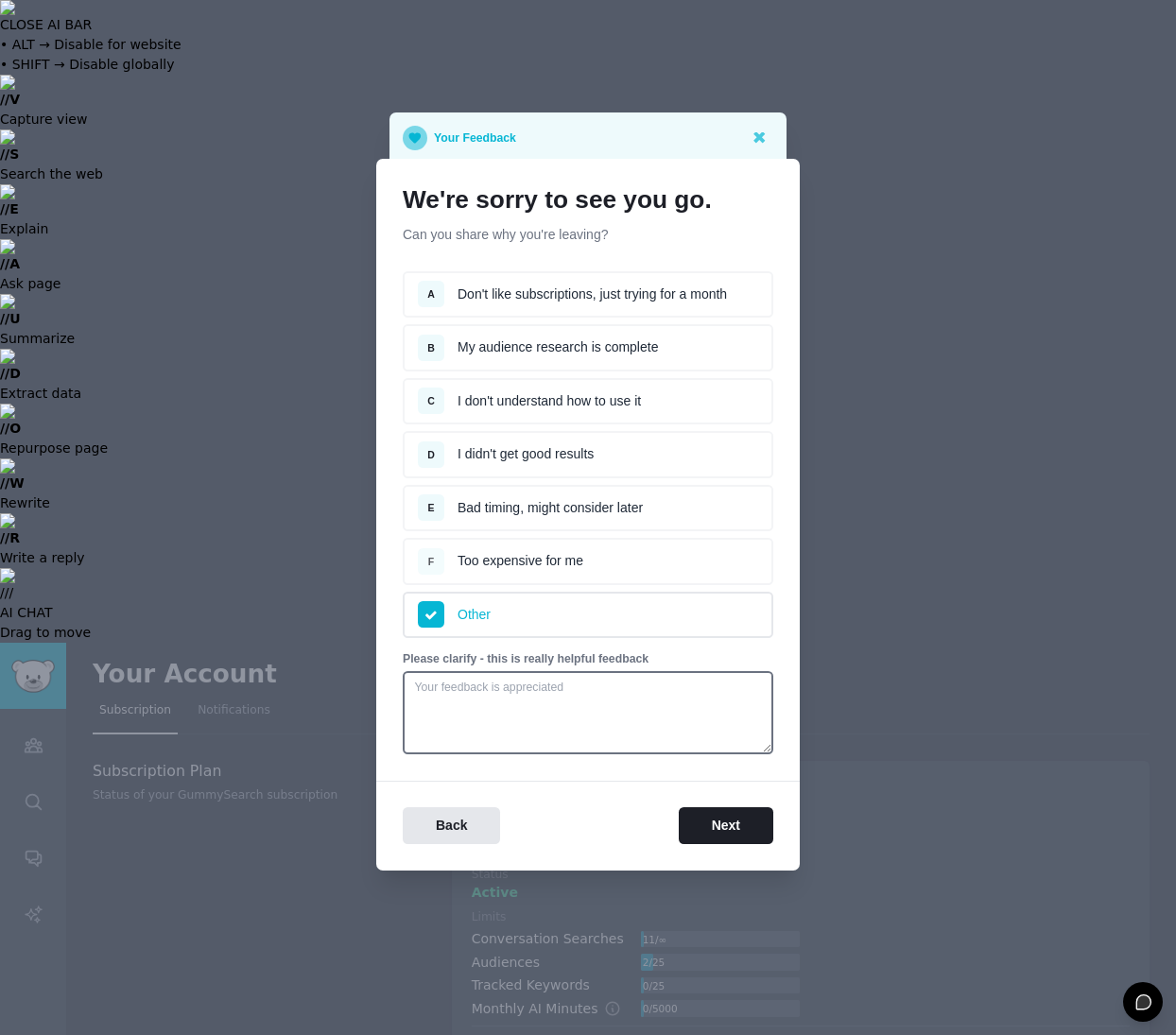
click at [434, 566] on span "F" at bounding box center [431, 561] width 27 height 27
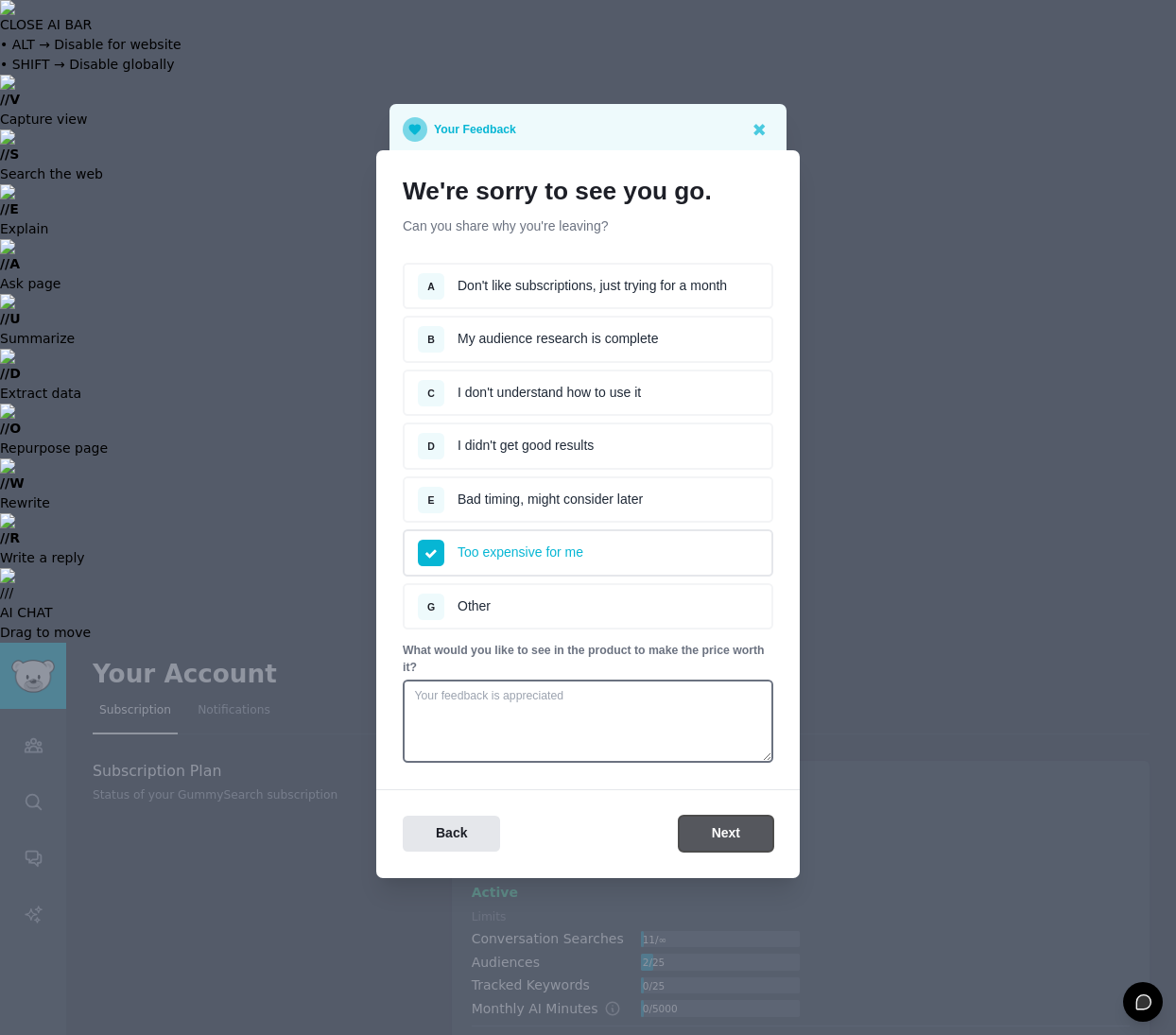
click at [727, 832] on button "Next" at bounding box center [725, 833] width 94 height 37
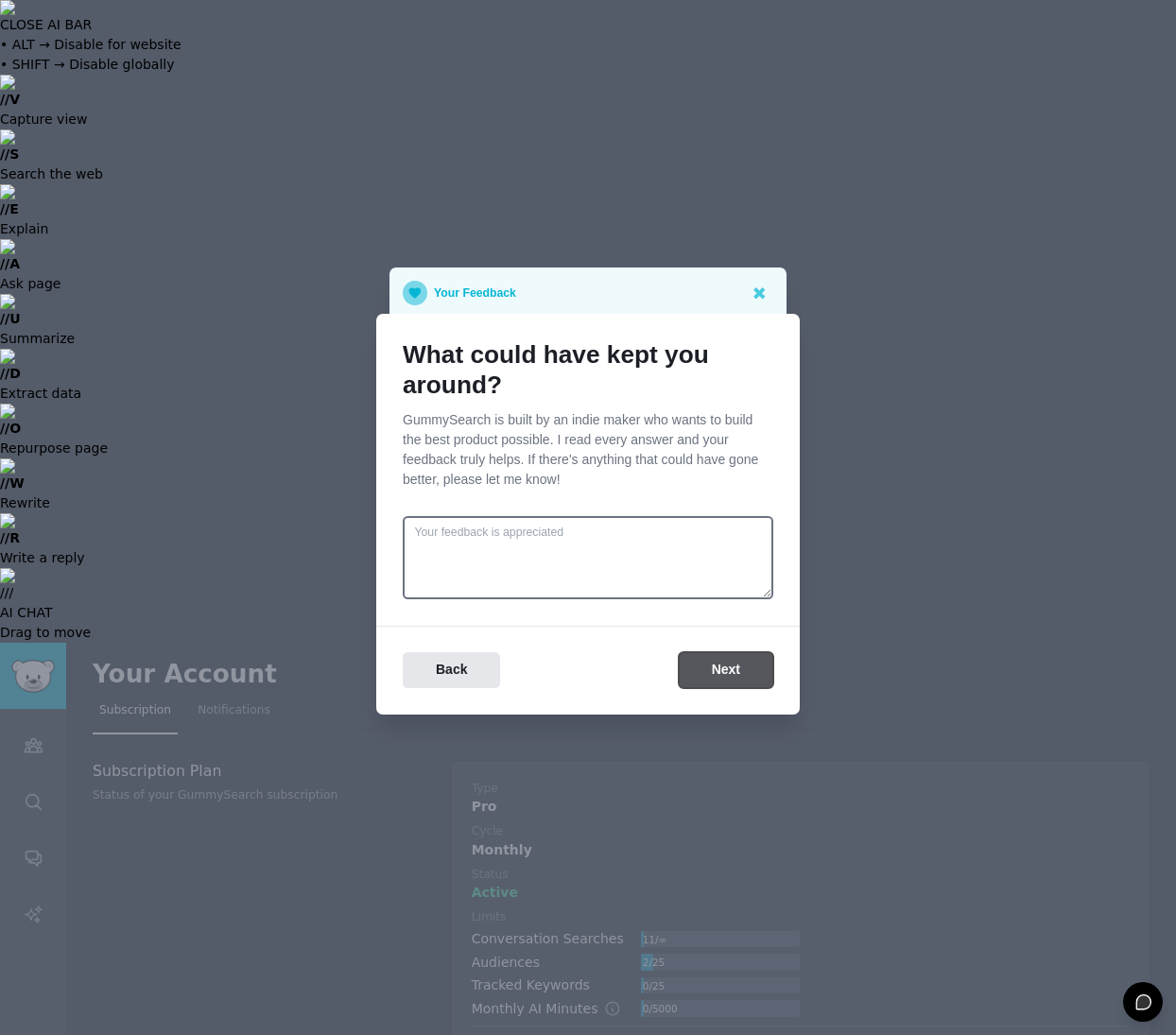
click at [704, 659] on button "Next" at bounding box center [725, 670] width 94 height 37
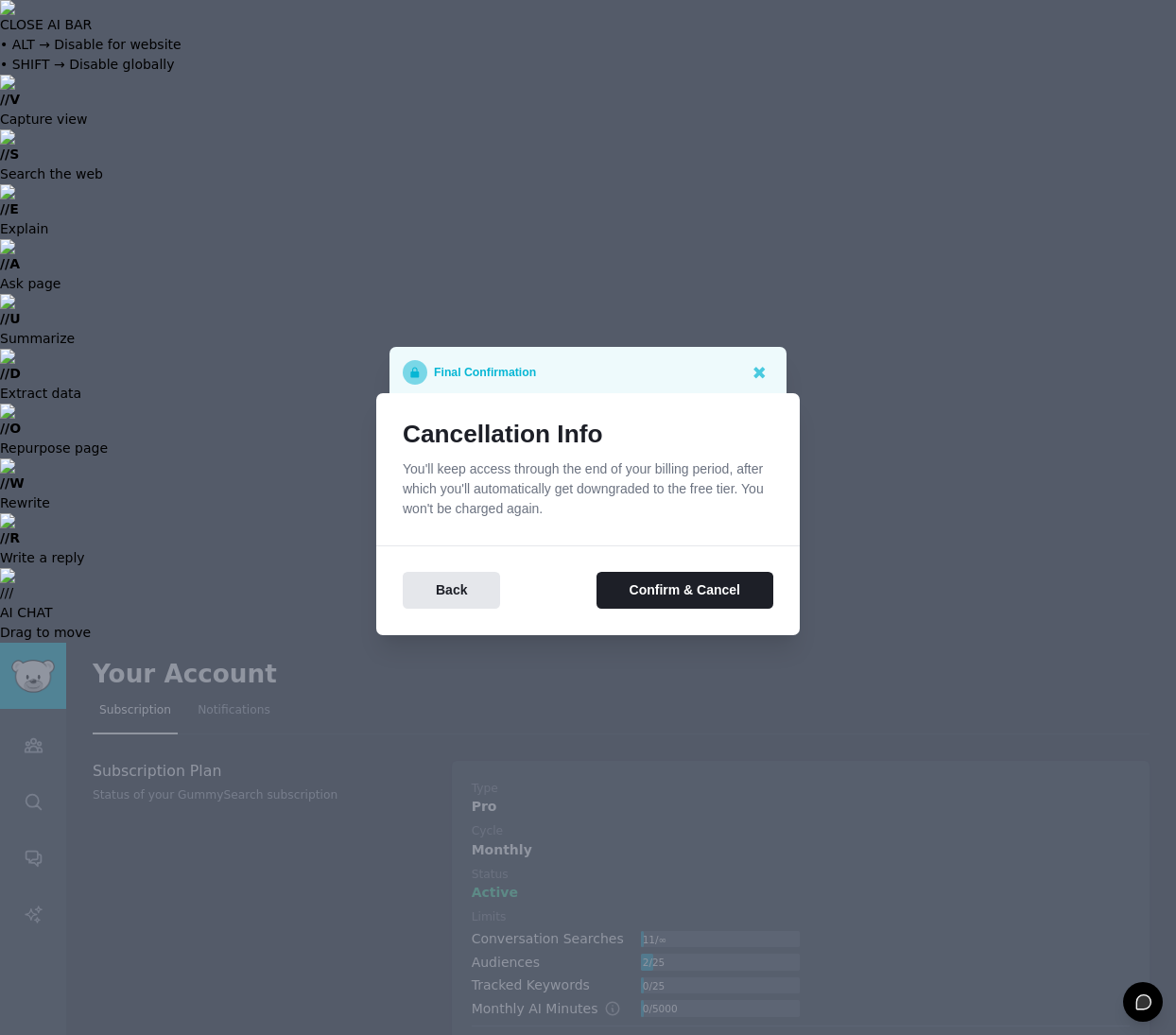
click at [710, 611] on div "Cancellation Info You'll keep access through the end of your billing period, af…" at bounding box center [588, 514] width 423 height 242
click at [712, 597] on button "Confirm & Cancel" at bounding box center [685, 589] width 176 height 37
